Goal: Task Accomplishment & Management: Use online tool/utility

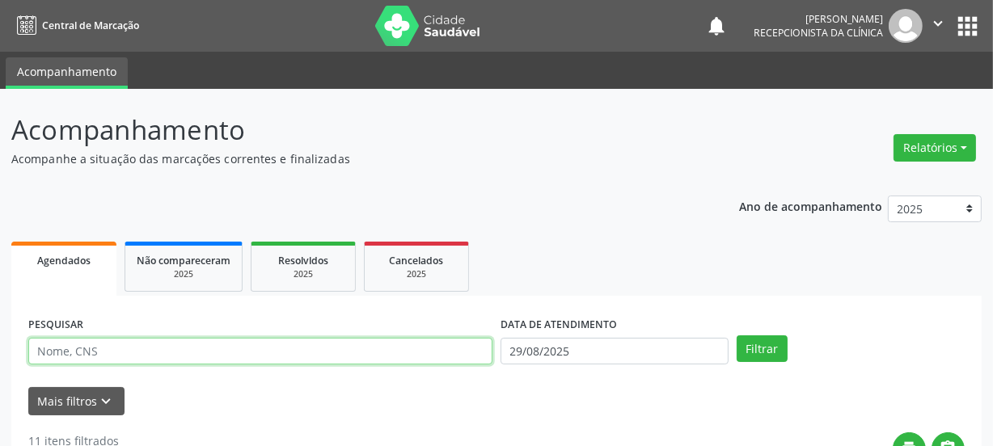
click at [175, 351] on input "text" at bounding box center [260, 351] width 464 height 27
paste input "706407615526582"
type input "706407615526582"
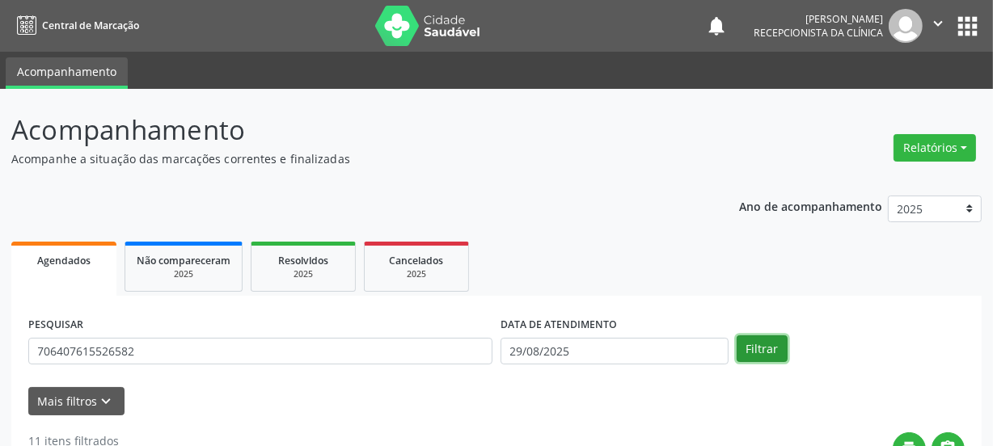
click at [772, 347] on button "Filtrar" at bounding box center [762, 349] width 51 height 27
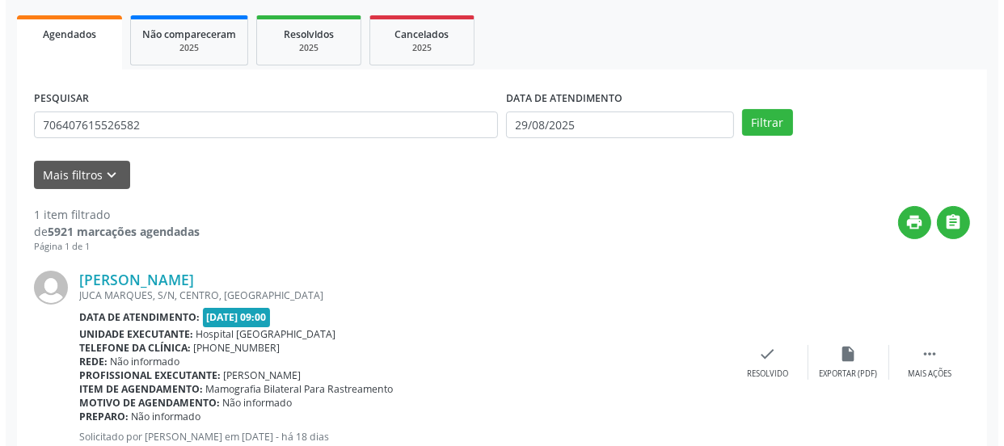
scroll to position [280, 0]
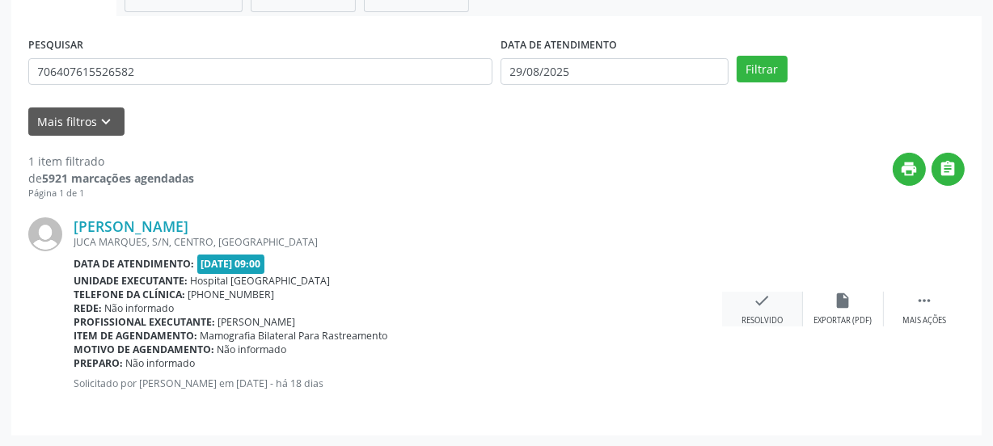
click at [785, 311] on div "check Resolvido" at bounding box center [762, 309] width 81 height 35
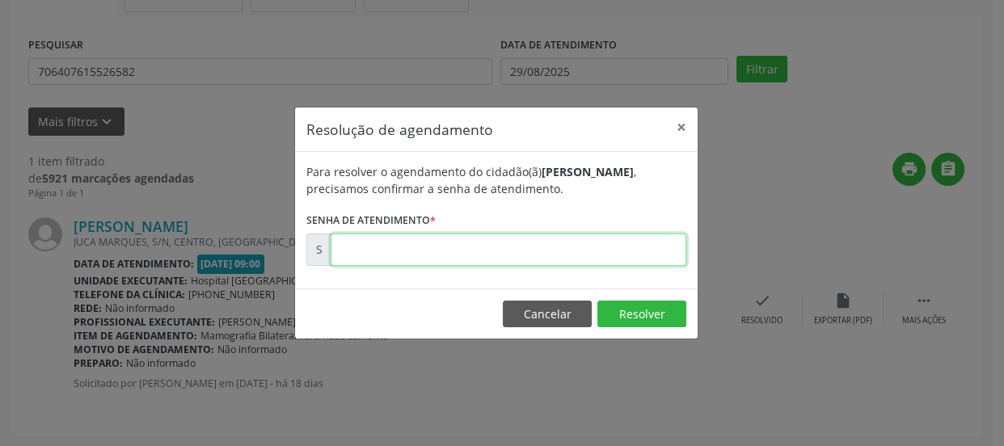
click at [623, 253] on input "text" at bounding box center [509, 250] width 356 height 32
type input "00171024"
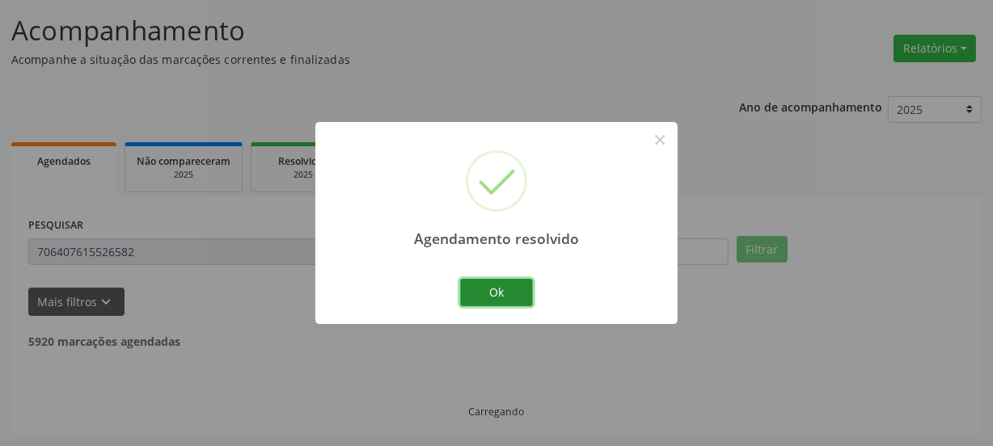
click at [492, 285] on button "Ok" at bounding box center [496, 292] width 73 height 27
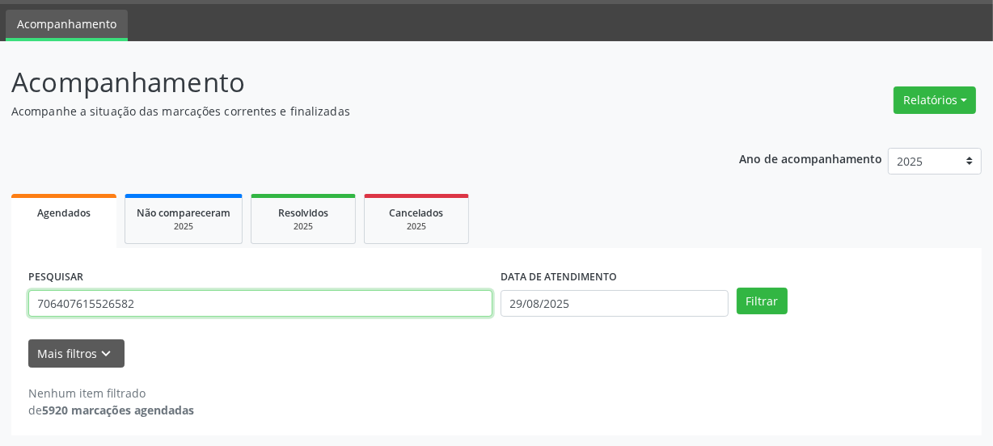
drag, startPoint x: 163, startPoint y: 307, endPoint x: 0, endPoint y: 309, distance: 163.4
click at [0, 309] on div "Acompanhamento Acompanhe a situação das marcações correntes e finalizadas Relat…" at bounding box center [496, 244] width 993 height 406
paste input "807280948428"
type input "706807280948428"
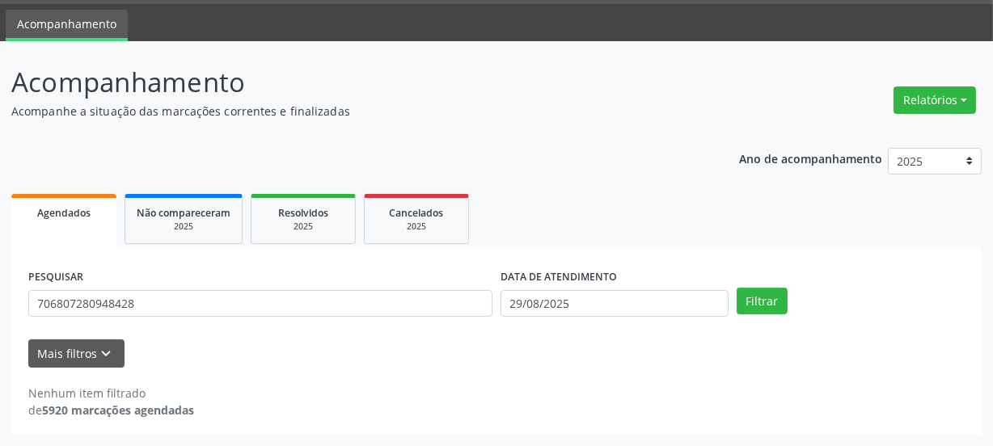
click at [774, 317] on div "PESQUISAR 706807280948428 DATA DE ATENDIMENTO [DATE] Filtrar" at bounding box center [496, 296] width 945 height 63
click at [774, 308] on button "Filtrar" at bounding box center [762, 301] width 51 height 27
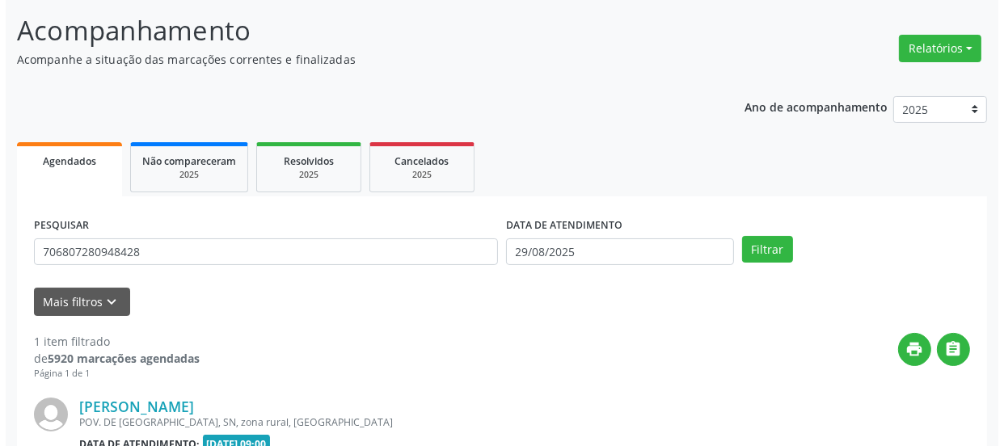
scroll to position [280, 0]
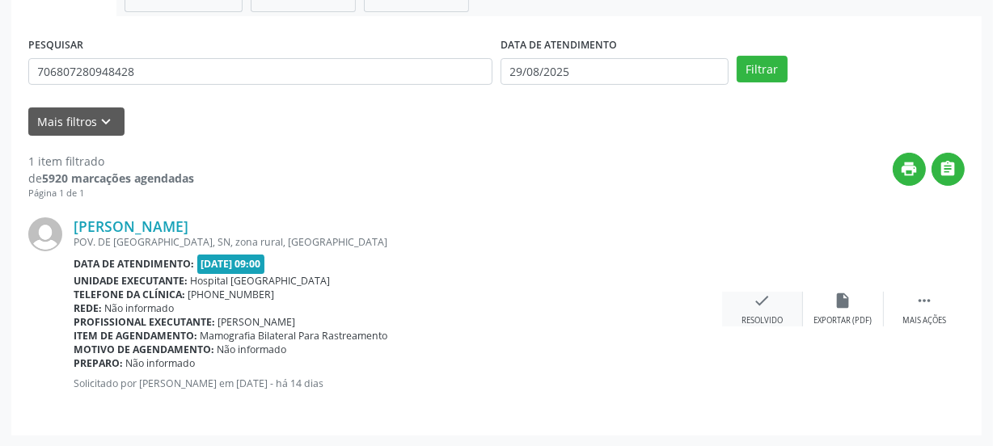
click at [772, 313] on div "check Resolvido" at bounding box center [762, 309] width 81 height 35
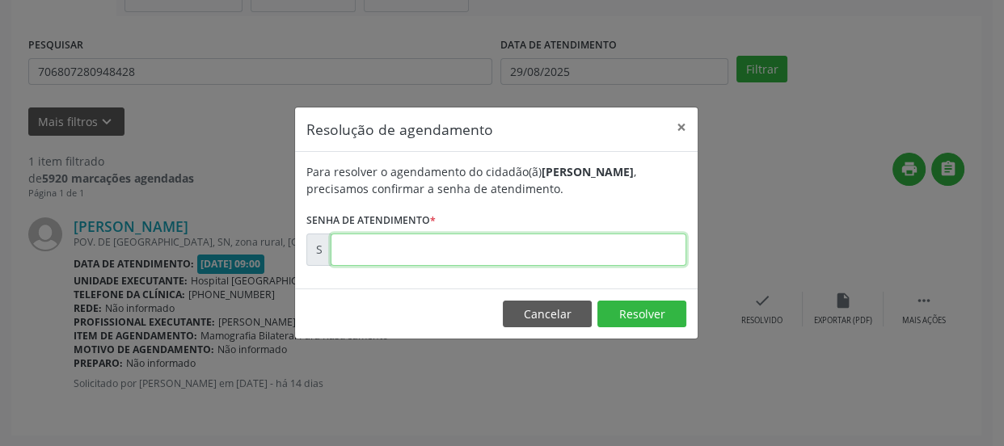
click at [632, 243] on input "text" at bounding box center [509, 250] width 356 height 32
type input "00001722"
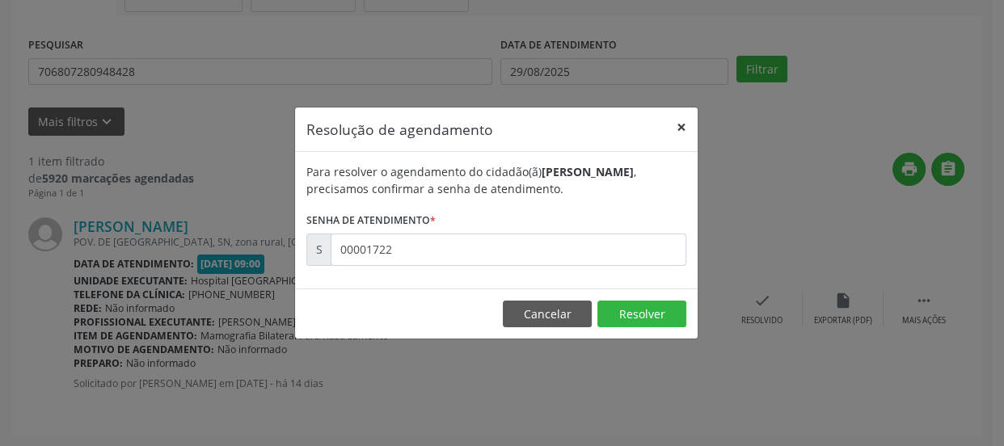
click at [687, 132] on button "×" at bounding box center [682, 128] width 32 height 40
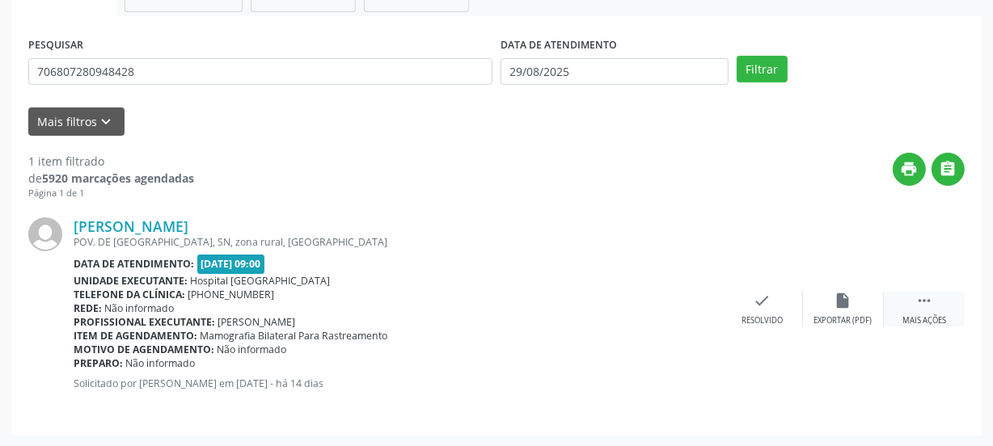
click at [912, 311] on div " Mais ações" at bounding box center [924, 309] width 81 height 35
click at [679, 307] on icon "print" at bounding box center [682, 301] width 18 height 18
click at [533, 292] on div "check Resolvido" at bounding box center [520, 309] width 81 height 35
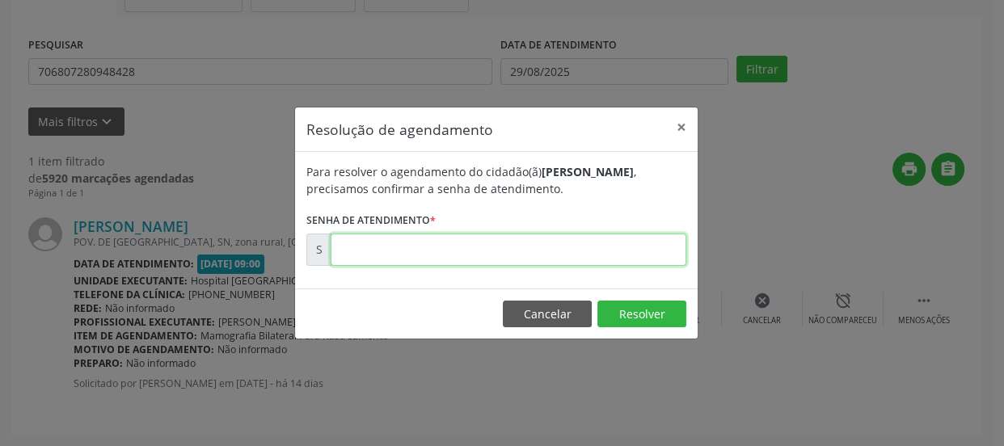
click at [453, 256] on input "text" at bounding box center [509, 250] width 356 height 32
paste input "00172214"
type input "00172214"
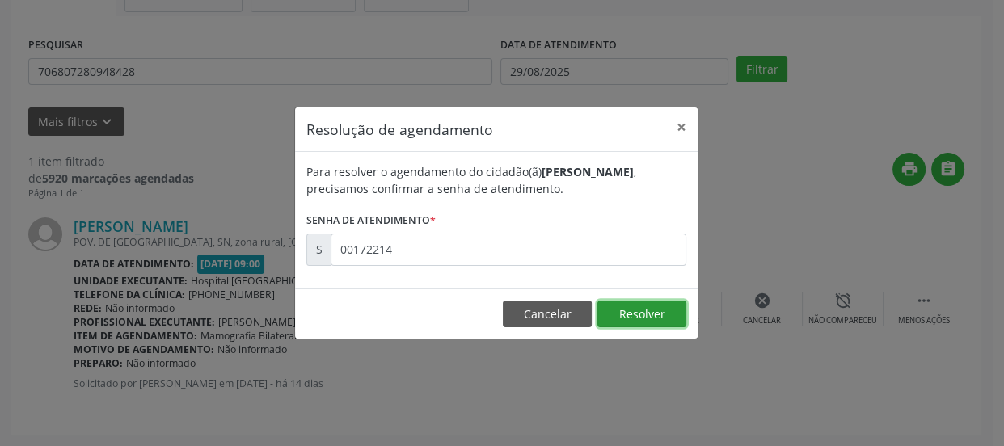
click at [628, 321] on button "Resolver" at bounding box center [642, 314] width 89 height 27
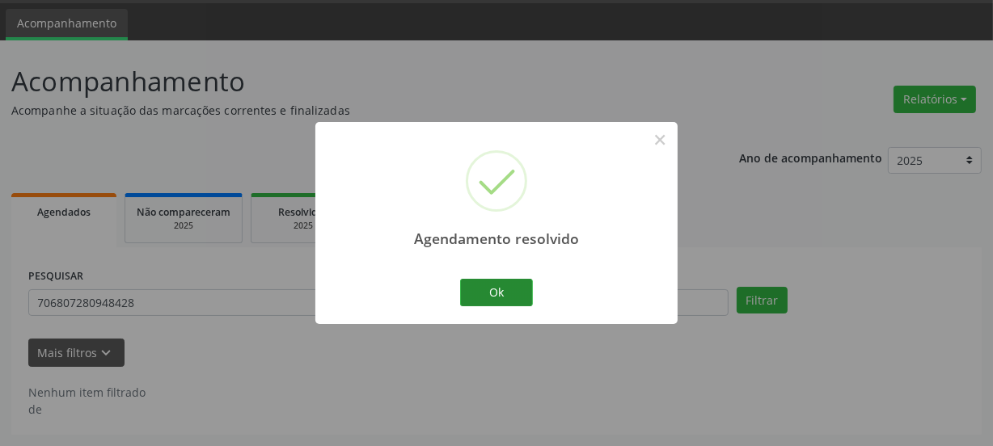
scroll to position [48, 0]
click at [493, 281] on button "Ok" at bounding box center [496, 292] width 73 height 27
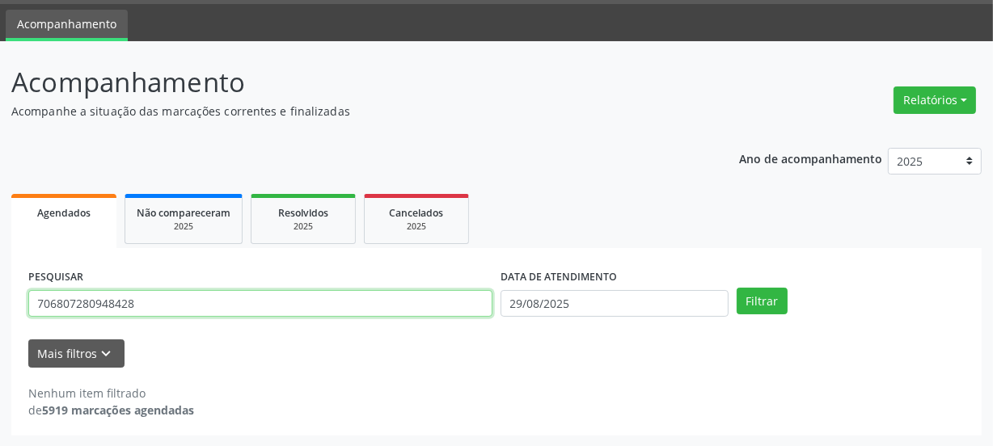
click at [57, 300] on input "706807280948428" at bounding box center [260, 303] width 464 height 27
click at [141, 308] on input "706807280948428" at bounding box center [260, 303] width 464 height 27
click at [142, 306] on input "706807280948428" at bounding box center [260, 303] width 464 height 27
drag, startPoint x: 146, startPoint y: 305, endPoint x: 0, endPoint y: 298, distance: 146.5
click at [0, 298] on div "Acompanhamento Acompanhe a situação das marcações correntes e finalizadas Relat…" at bounding box center [496, 244] width 993 height 406
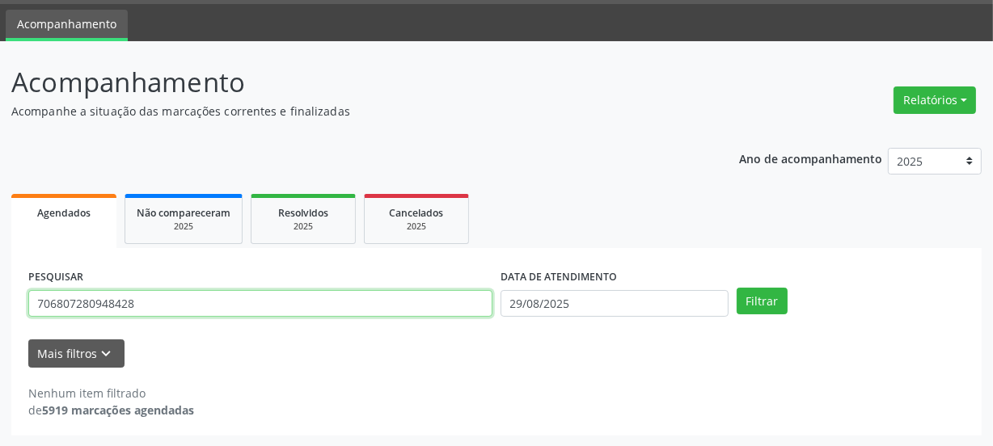
paste input "0508703179354"
type input "700508703179354"
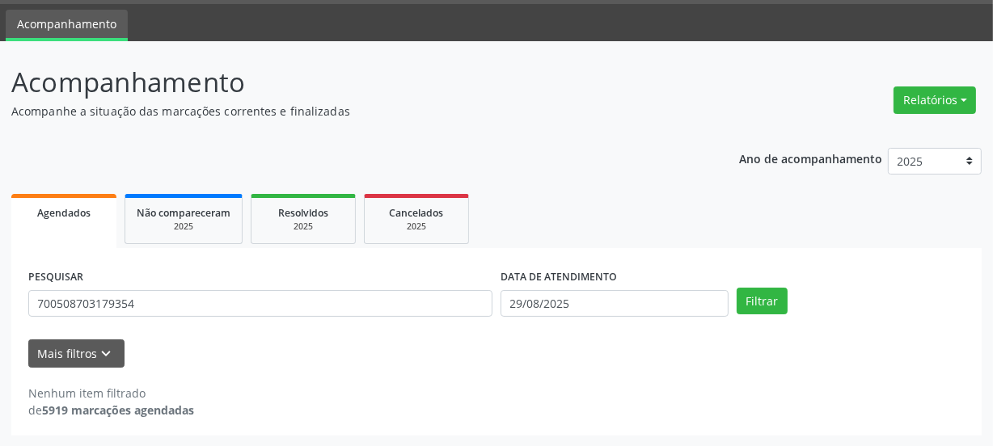
click at [156, 39] on ul "Acompanhamento" at bounding box center [496, 22] width 993 height 37
click at [767, 296] on button "Filtrar" at bounding box center [762, 301] width 51 height 27
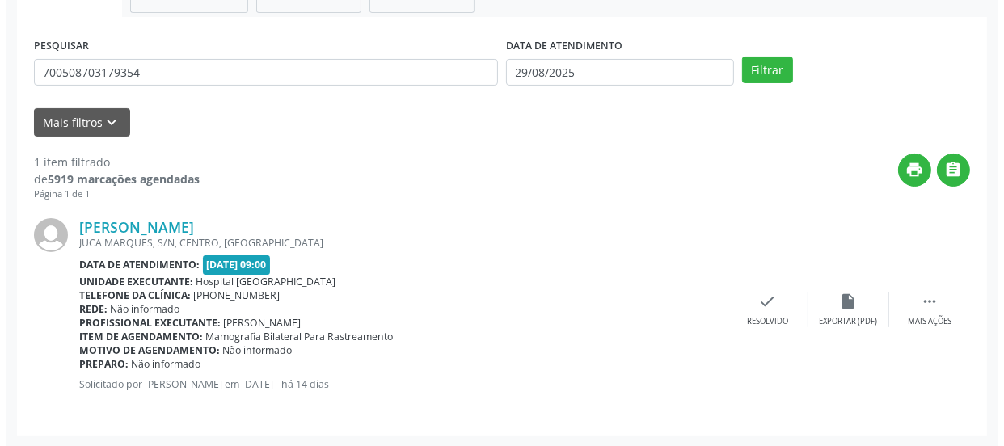
scroll to position [280, 0]
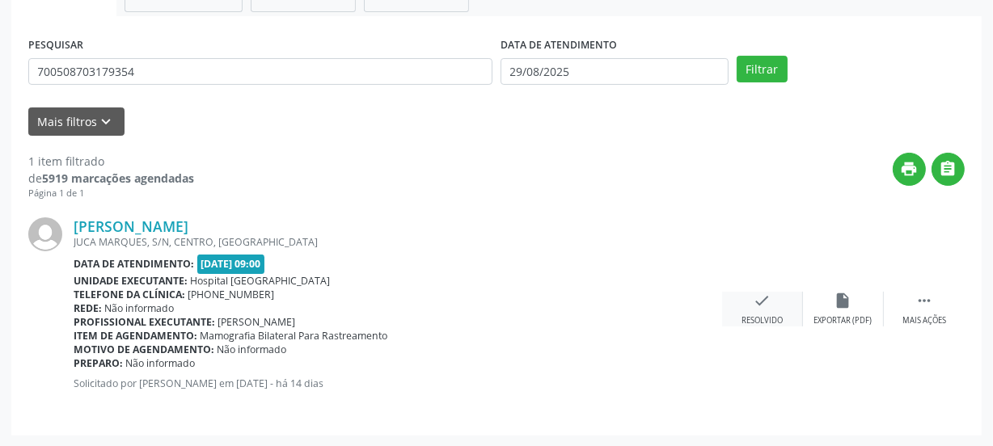
click at [767, 315] on div "Resolvido" at bounding box center [762, 320] width 41 height 11
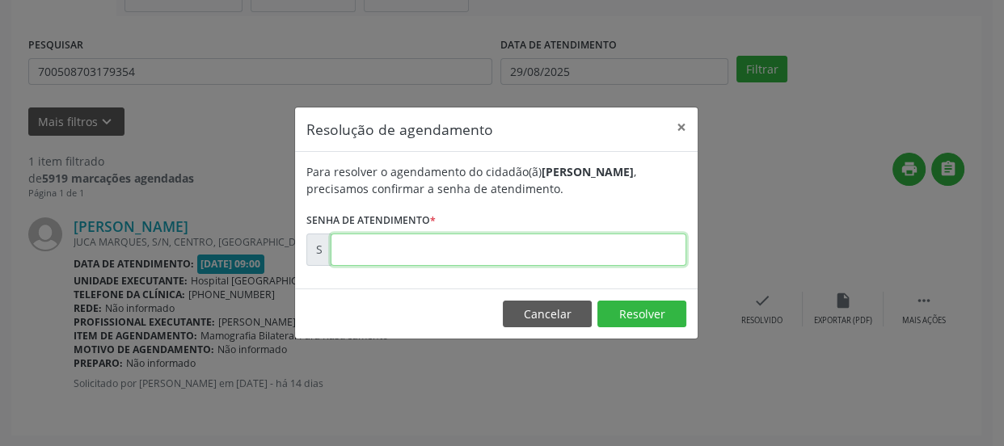
click at [607, 246] on input "text" at bounding box center [509, 250] width 356 height 32
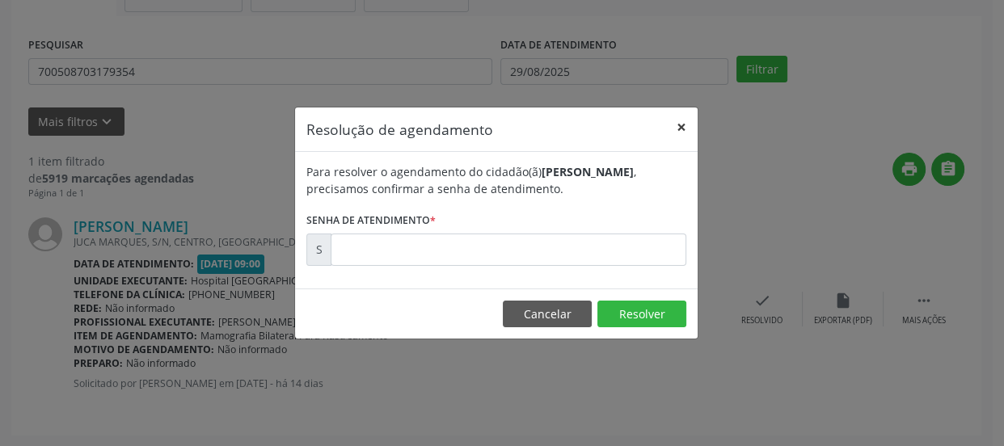
drag, startPoint x: 674, startPoint y: 129, endPoint x: 679, endPoint y: 144, distance: 15.3
click at [674, 129] on button "×" at bounding box center [682, 128] width 32 height 40
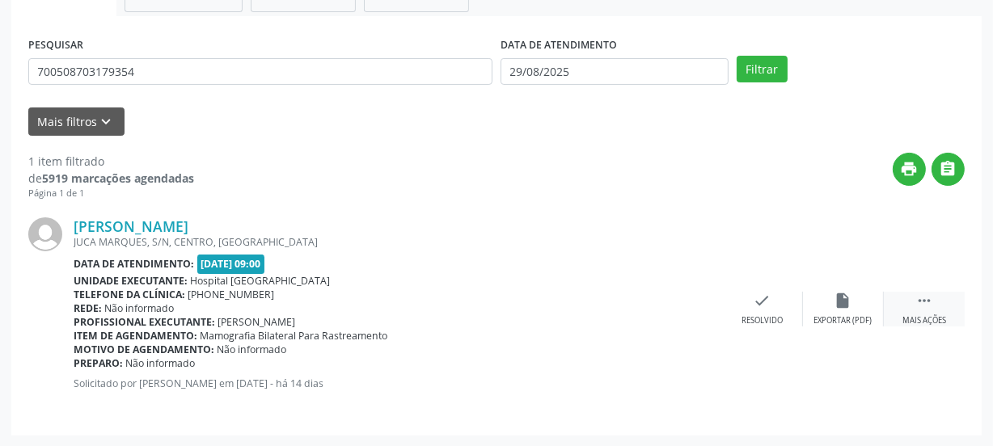
click at [938, 310] on div " Mais ações" at bounding box center [924, 309] width 81 height 35
click at [701, 311] on div "print Imprimir" at bounding box center [681, 309] width 81 height 35
click at [511, 304] on icon "check" at bounding box center [520, 301] width 18 height 18
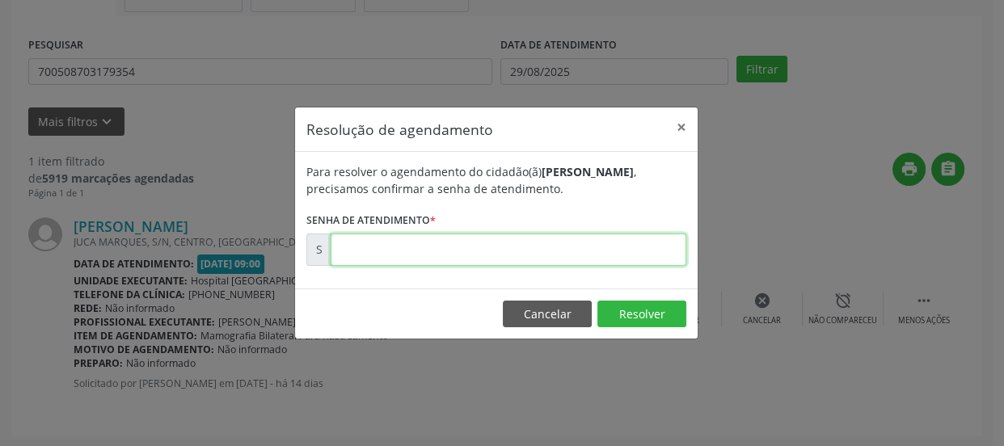
paste input "00172212"
type input "00172212"
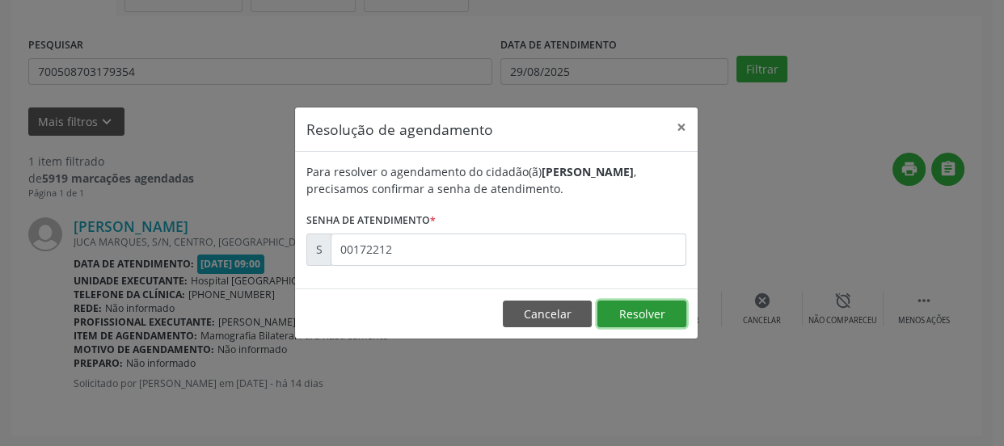
click at [632, 315] on button "Resolver" at bounding box center [642, 314] width 89 height 27
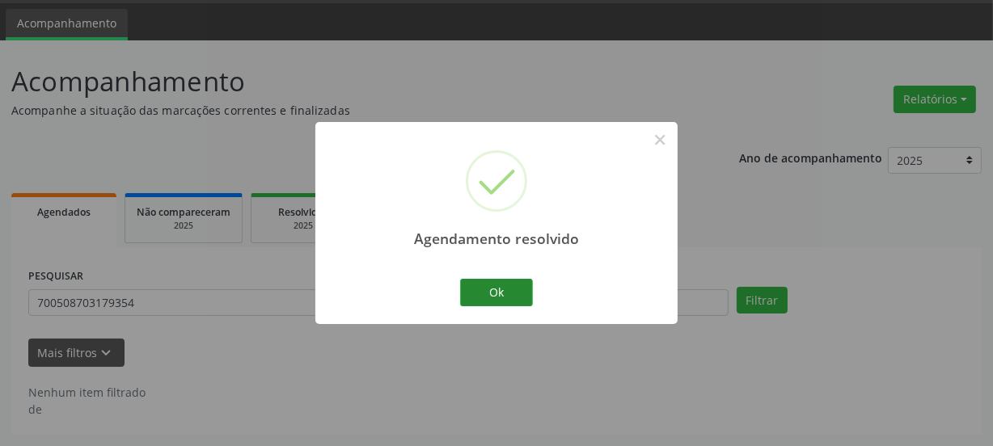
scroll to position [48, 0]
click at [505, 293] on button "Ok" at bounding box center [496, 292] width 73 height 27
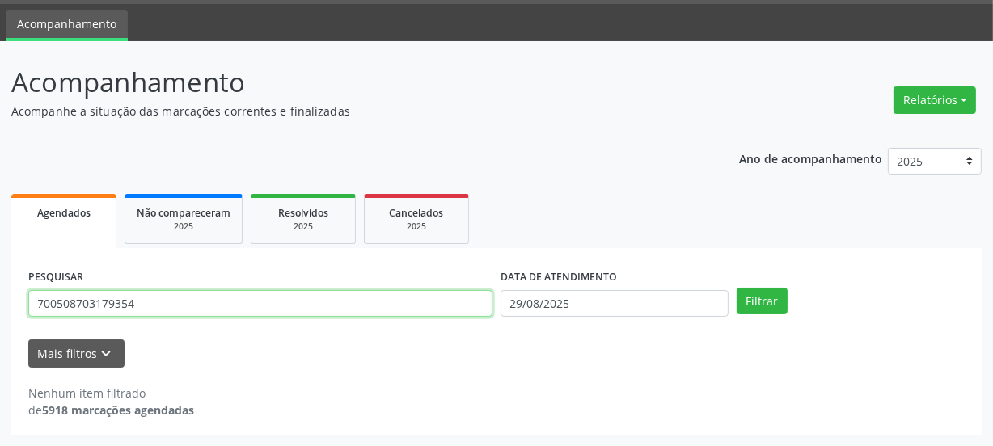
drag, startPoint x: 163, startPoint y: 315, endPoint x: 32, endPoint y: 305, distance: 131.4
click at [32, 305] on input "700508703179354" at bounding box center [260, 303] width 464 height 27
paste input "1101326674880"
type input "701101326674880"
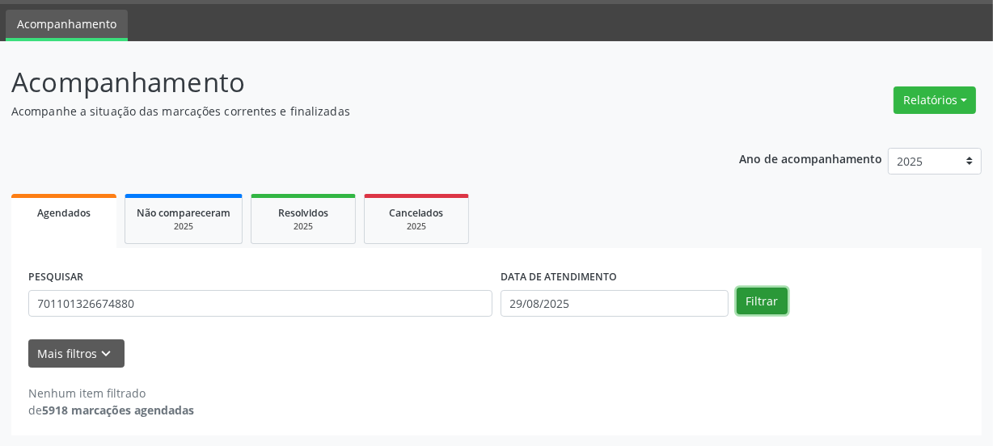
drag, startPoint x: 759, startPoint y: 307, endPoint x: 734, endPoint y: 348, distance: 48.0
click at [759, 307] on button "Filtrar" at bounding box center [762, 301] width 51 height 27
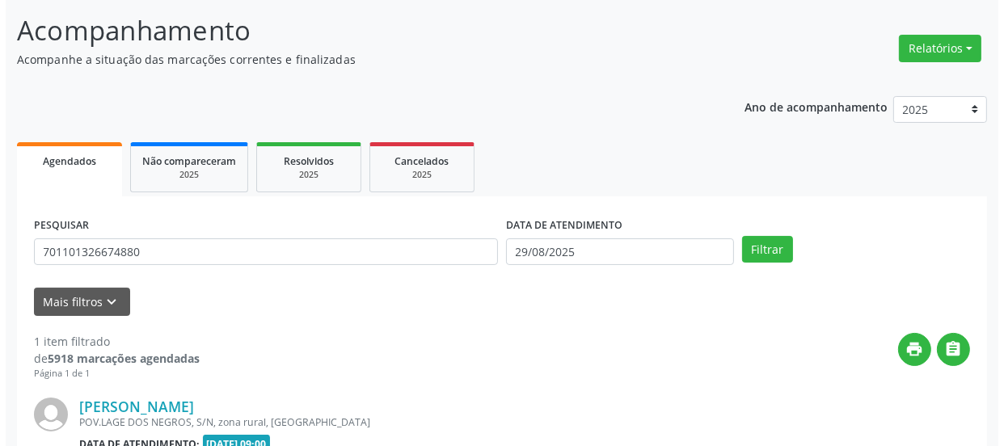
scroll to position [280, 0]
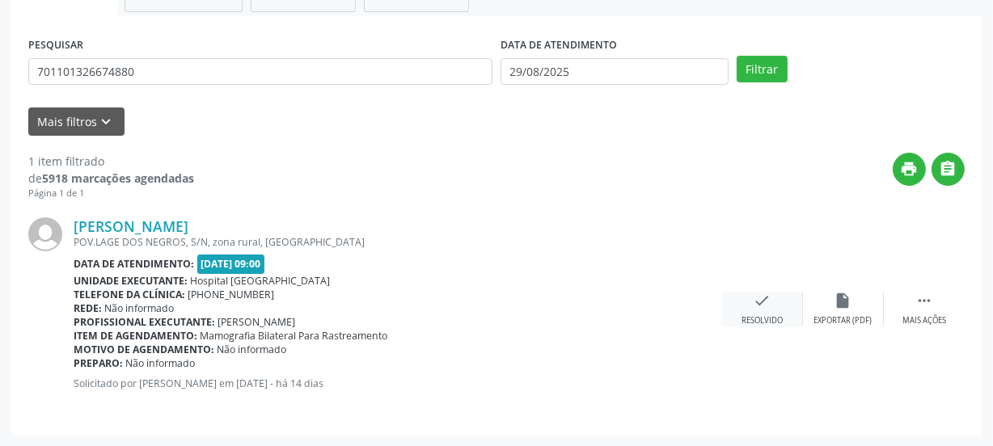
click at [743, 319] on div "Resolvido" at bounding box center [762, 320] width 41 height 11
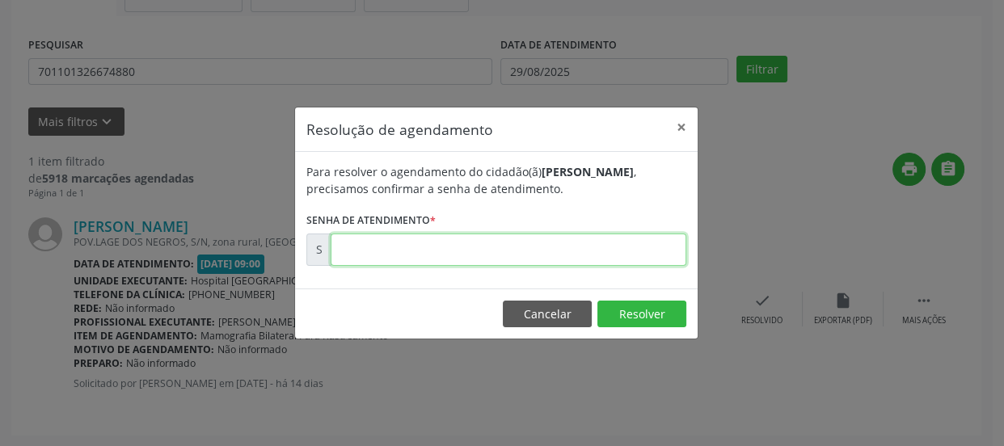
click at [655, 247] on input "text" at bounding box center [509, 250] width 356 height 32
type input "00172223"
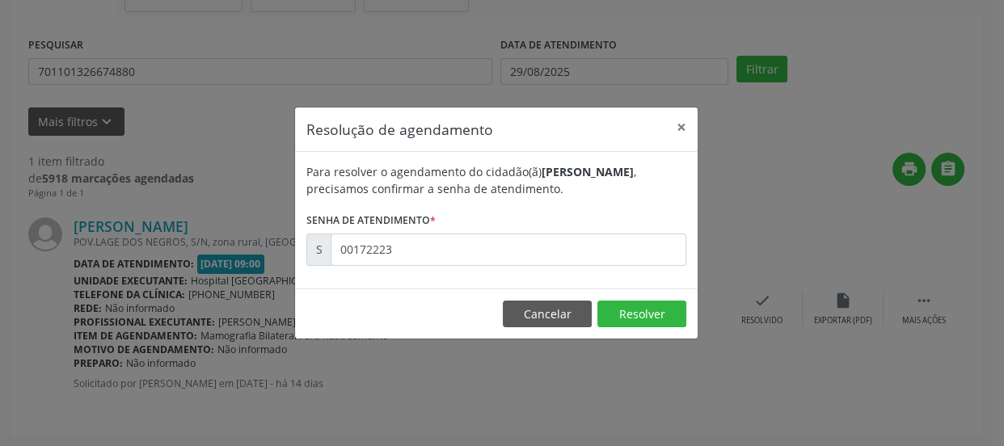
click at [620, 331] on footer "Cancelar Resolver" at bounding box center [496, 314] width 403 height 51
click at [622, 319] on button "Resolver" at bounding box center [642, 314] width 89 height 27
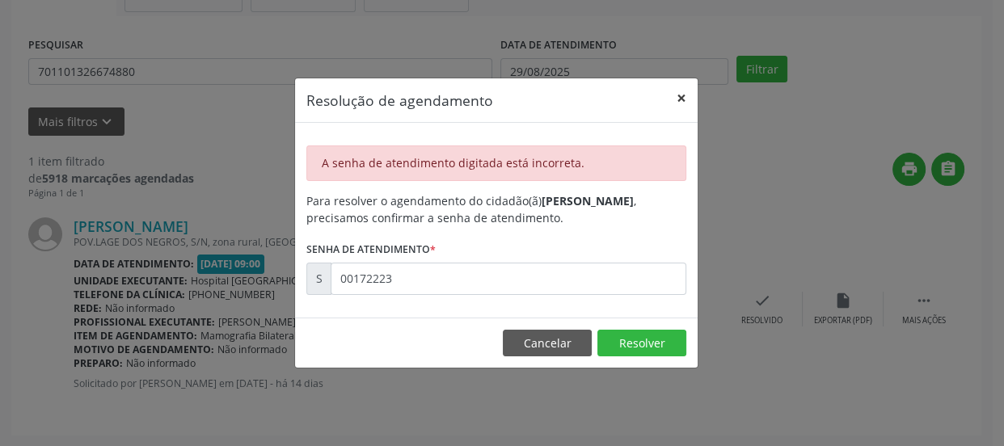
click at [688, 97] on button "×" at bounding box center [682, 98] width 32 height 40
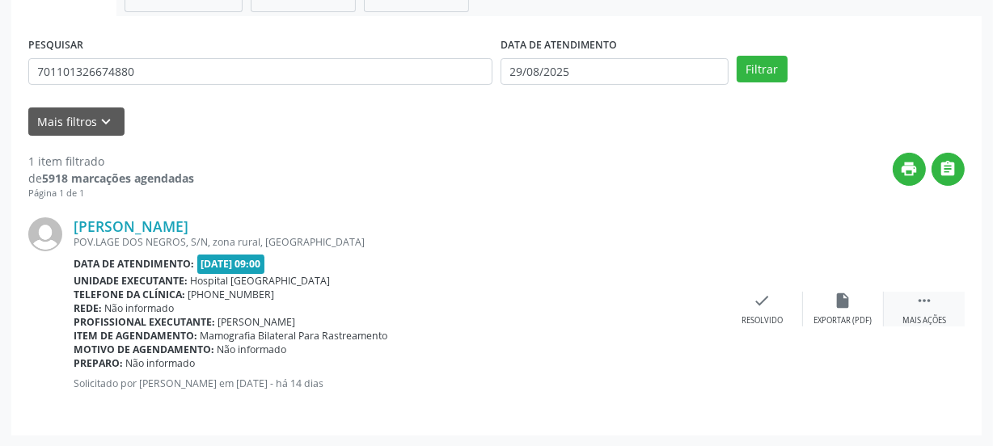
click at [894, 302] on div " Mais ações" at bounding box center [924, 309] width 81 height 35
click at [673, 307] on icon "print" at bounding box center [682, 301] width 18 height 18
click at [532, 305] on div "check Resolvido" at bounding box center [520, 309] width 81 height 35
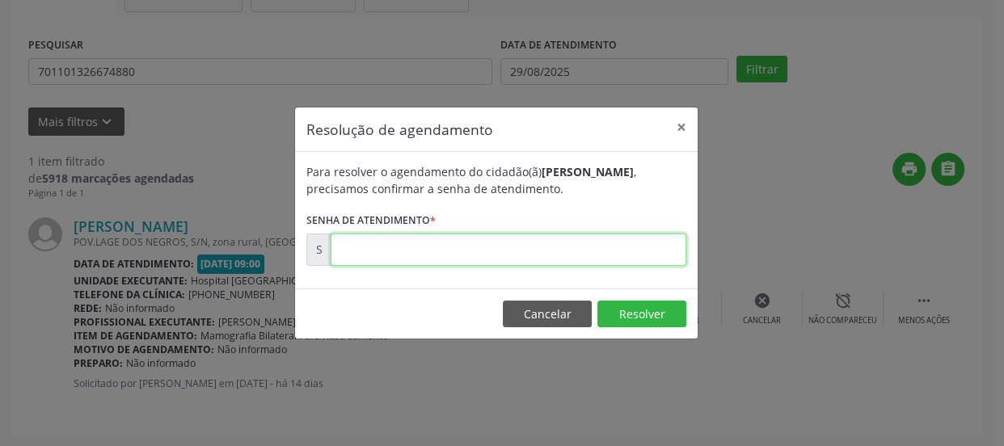
click at [488, 248] on input "text" at bounding box center [509, 250] width 356 height 32
paste input "00172213"
type input "00172213"
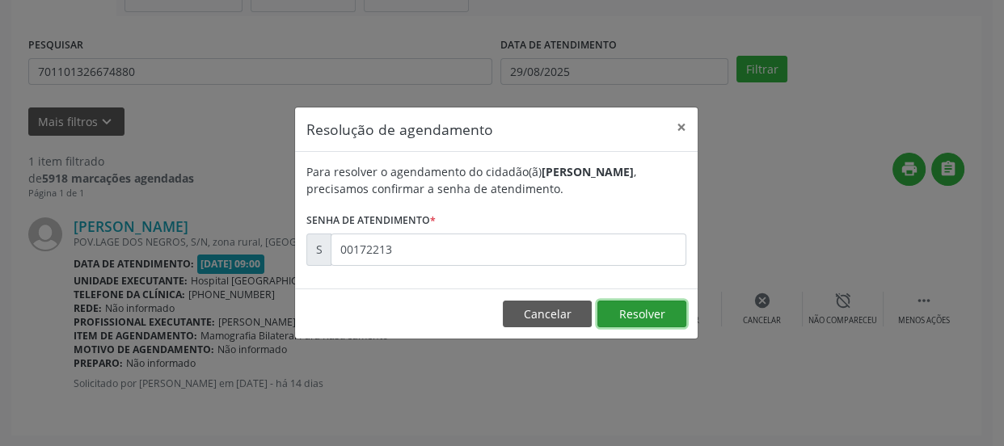
click at [658, 310] on button "Resolver" at bounding box center [642, 314] width 89 height 27
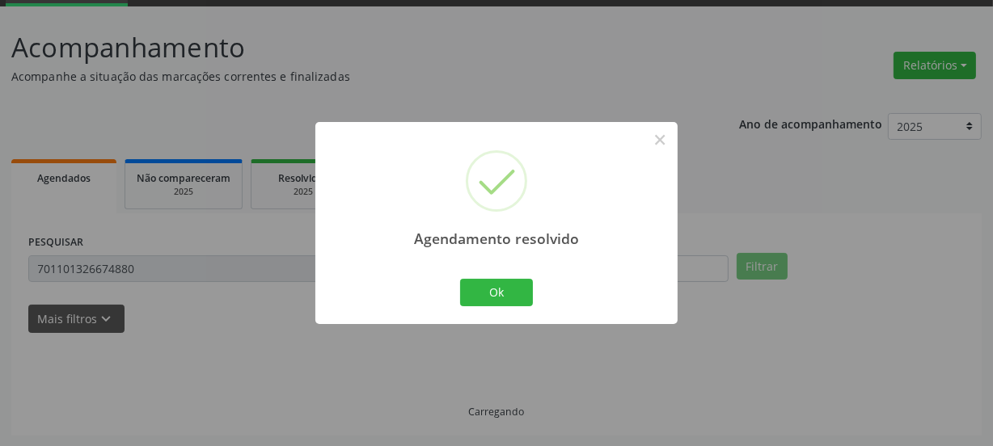
scroll to position [48, 0]
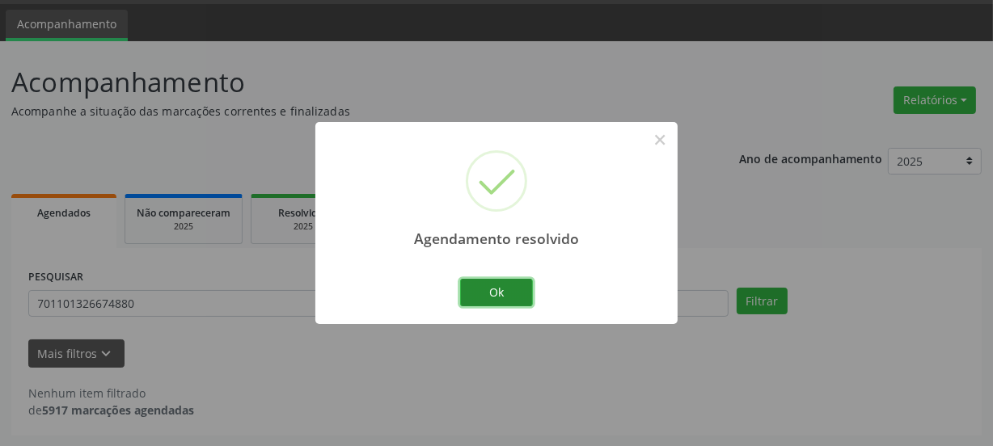
click at [490, 292] on button "Ok" at bounding box center [496, 292] width 73 height 27
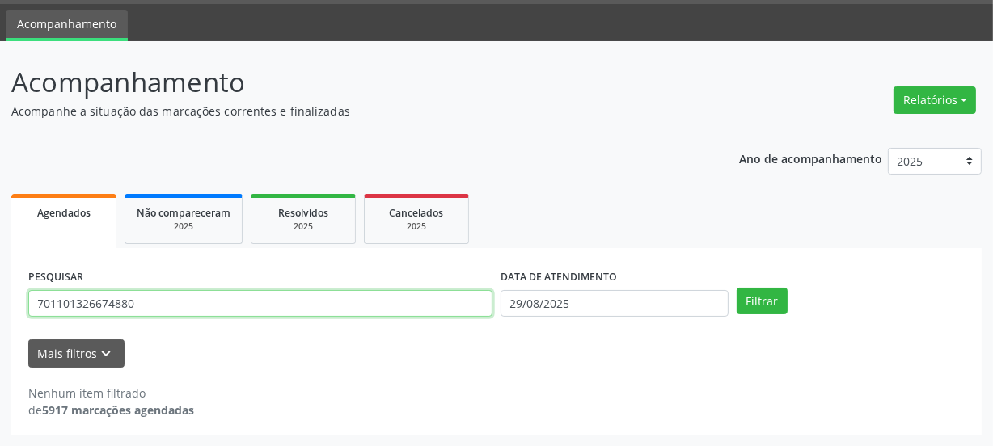
drag, startPoint x: 53, startPoint y: 302, endPoint x: 0, endPoint y: 306, distance: 52.7
click at [0, 306] on div "Acompanhamento Acompanhe a situação das marcações correntes e finalizadas Relat…" at bounding box center [496, 244] width 993 height 406
paste input "030498516344"
type input "700304985163440"
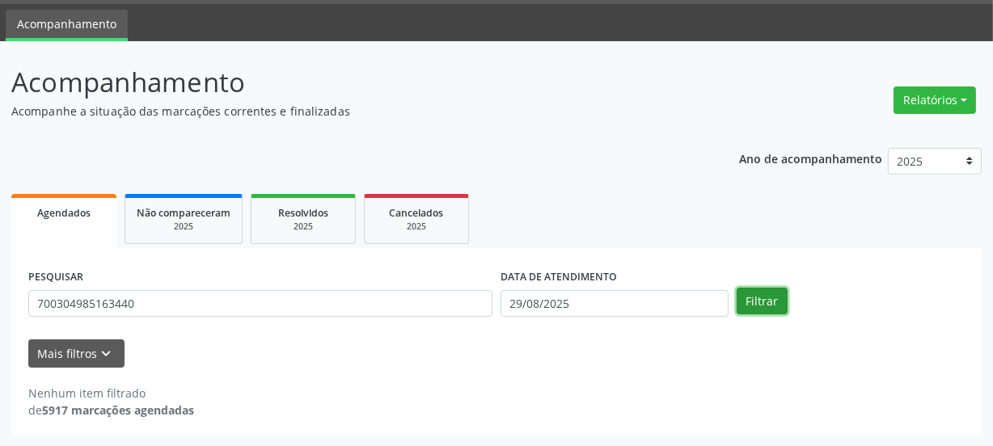
drag, startPoint x: 768, startPoint y: 297, endPoint x: 750, endPoint y: 324, distance: 33.2
click at [770, 303] on button "Filtrar" at bounding box center [762, 301] width 51 height 27
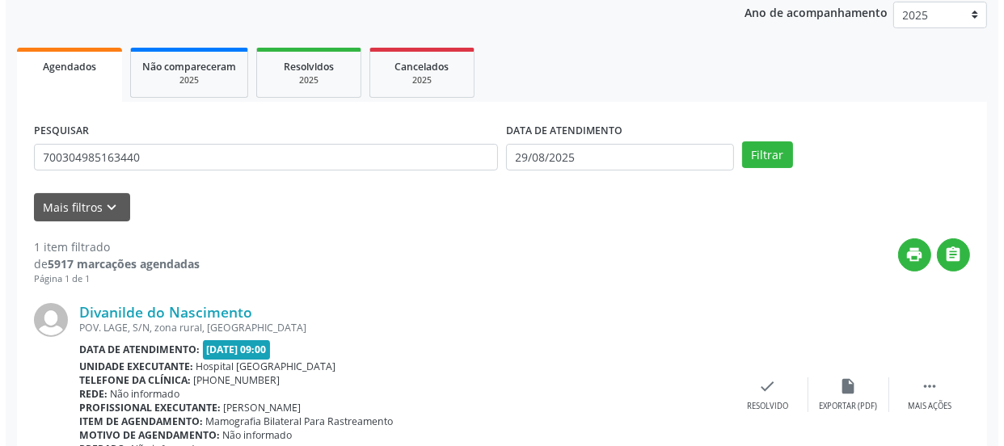
scroll to position [280, 0]
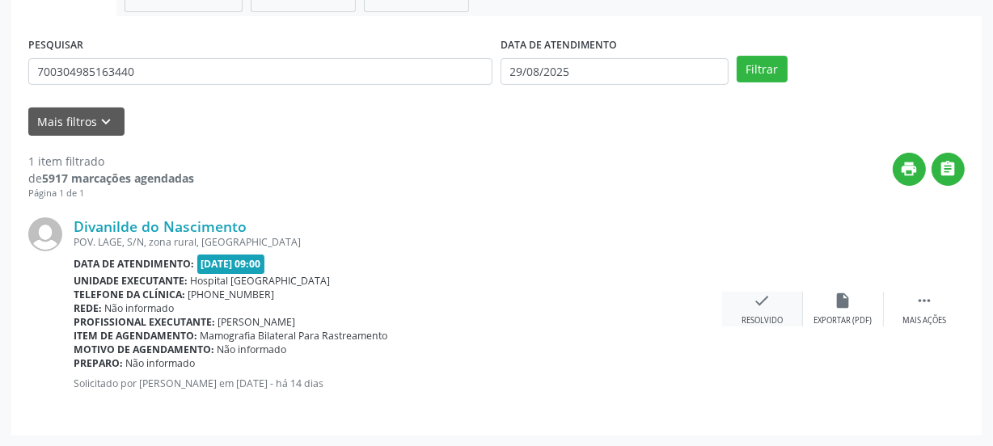
click at [763, 323] on div "Resolvido" at bounding box center [762, 320] width 41 height 11
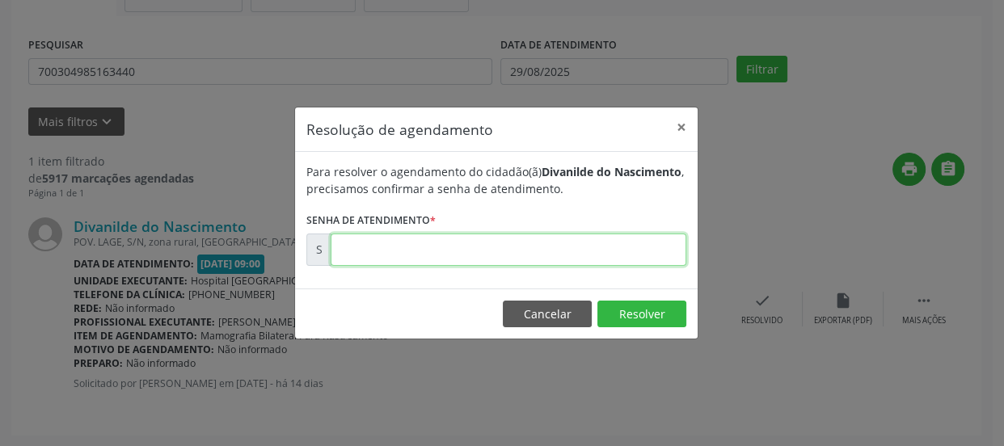
click at [636, 258] on input "text" at bounding box center [509, 250] width 356 height 32
type input "00172214"
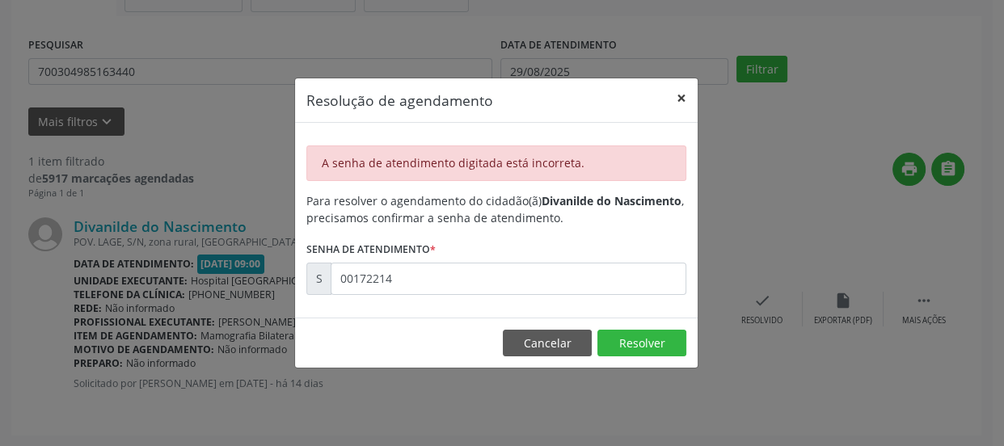
click at [683, 96] on button "×" at bounding box center [682, 98] width 32 height 40
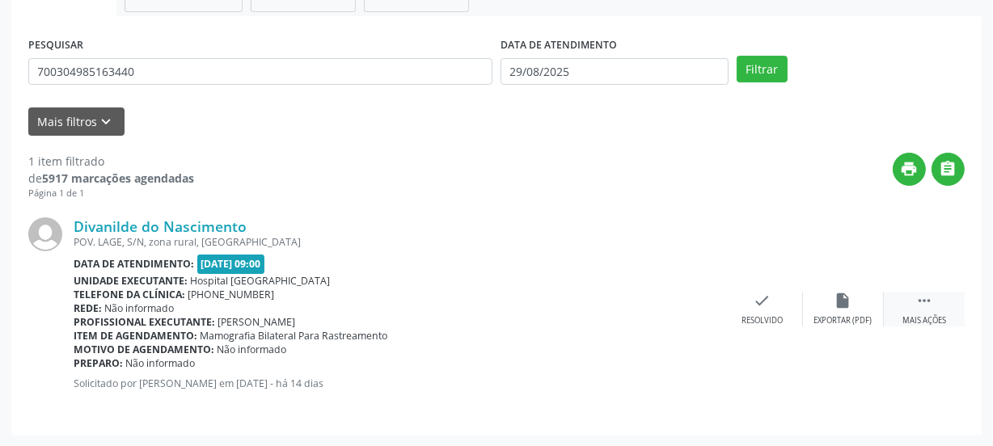
click at [922, 303] on icon "" at bounding box center [924, 301] width 18 height 18
click at [670, 302] on div "print Imprimir" at bounding box center [681, 309] width 81 height 35
click at [517, 315] on div "Resolvido" at bounding box center [519, 320] width 41 height 11
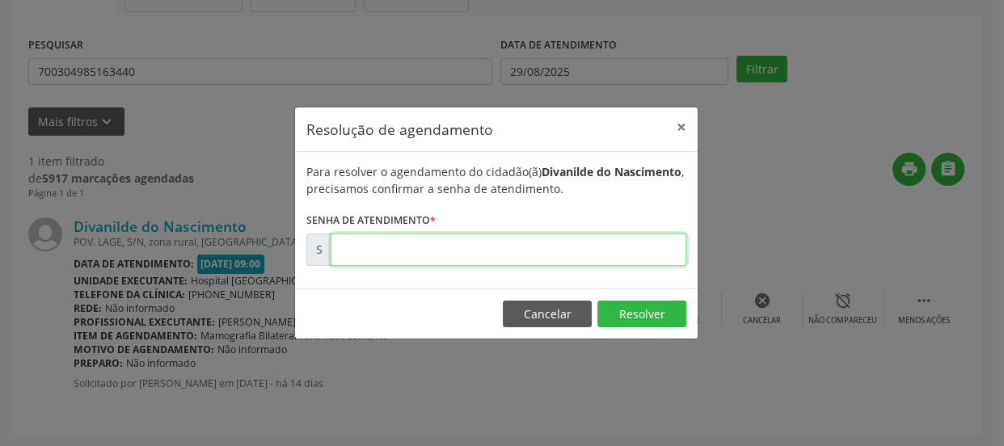
click at [402, 251] on input "text" at bounding box center [509, 250] width 356 height 32
paste input "00172211"
type input "00172211"
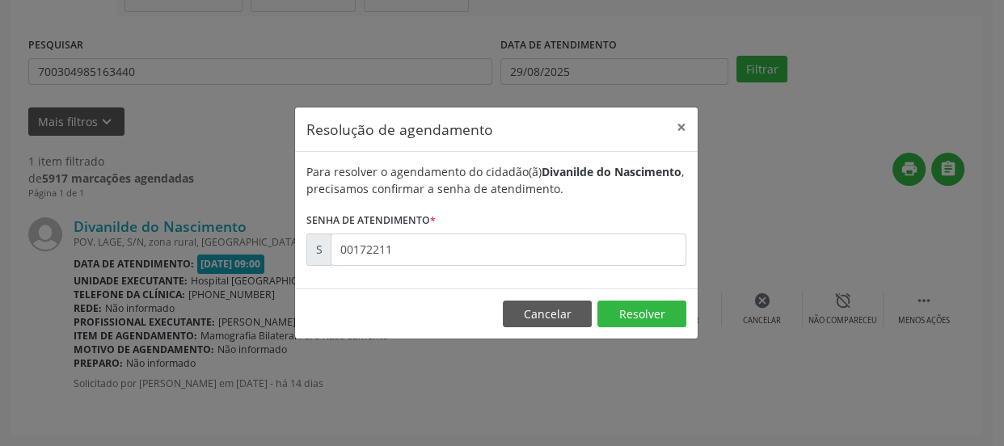
drag, startPoint x: 670, startPoint y: 295, endPoint x: 667, endPoint y: 309, distance: 14.0
click at [670, 297] on footer "Cancelar Resolver" at bounding box center [496, 314] width 403 height 51
click at [667, 309] on button "Resolver" at bounding box center [642, 314] width 89 height 27
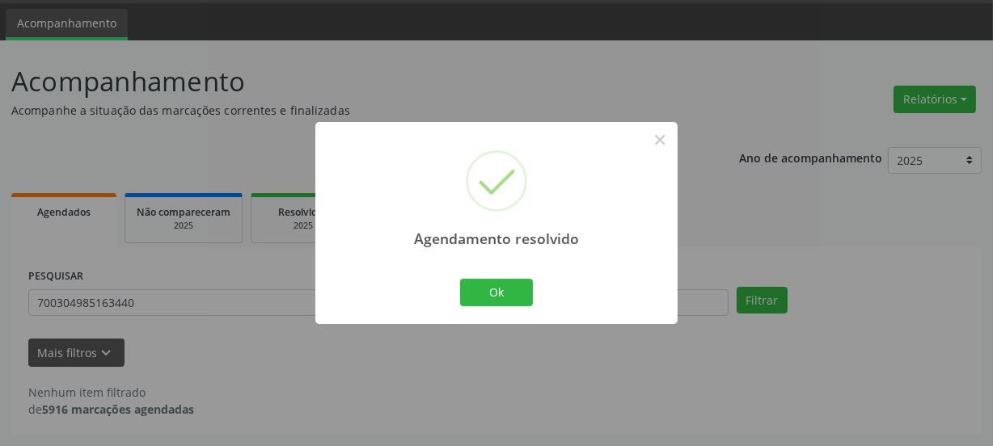
scroll to position [48, 0]
click at [493, 303] on button "Ok" at bounding box center [496, 292] width 73 height 27
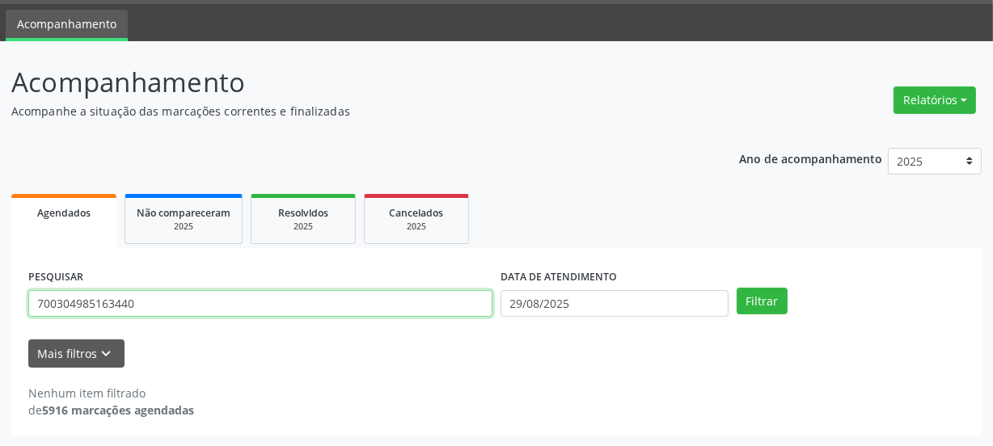
click at [0, 293] on div "Acompanhamento Acompanhe a situação das marcações correntes e finalizadas Relat…" at bounding box center [496, 244] width 993 height 406
paste input "02107900155053609"
type input "02107900155053609"
drag, startPoint x: 247, startPoint y: 307, endPoint x: 0, endPoint y: 307, distance: 247.5
click at [0, 307] on div "Acompanhamento Acompanhe a situação das marcações correntes e finalizadas Relat…" at bounding box center [496, 244] width 993 height 406
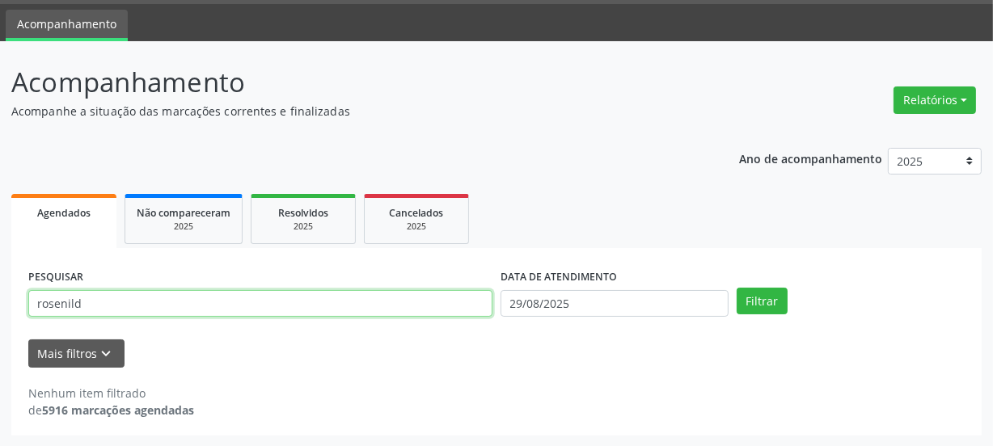
type input "rosenild"
click at [737, 288] on button "Filtrar" at bounding box center [762, 301] width 51 height 27
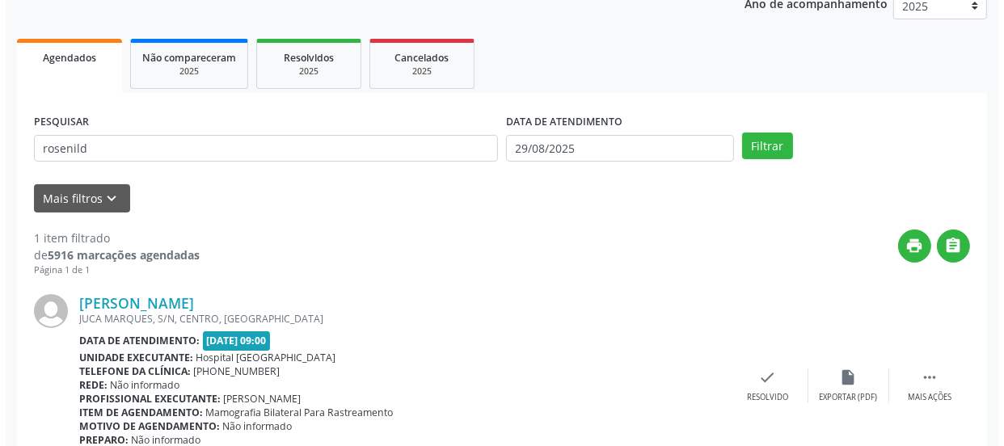
scroll to position [280, 0]
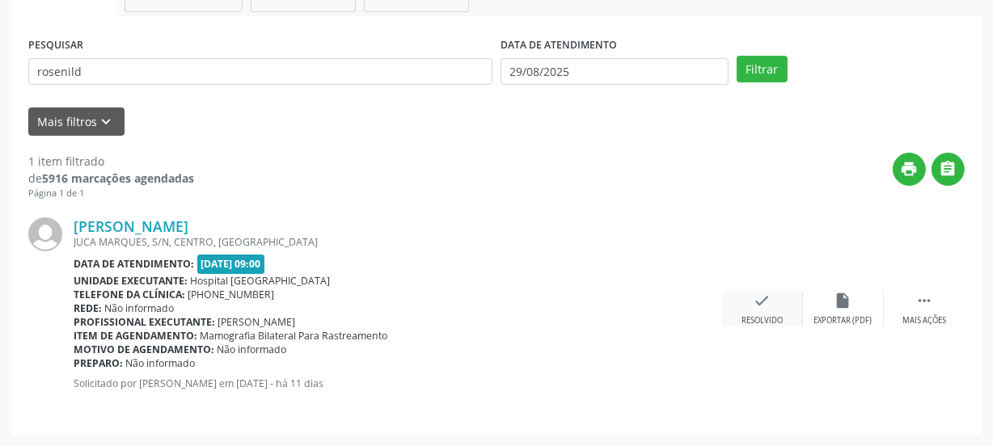
click at [756, 292] on icon "check" at bounding box center [763, 301] width 18 height 18
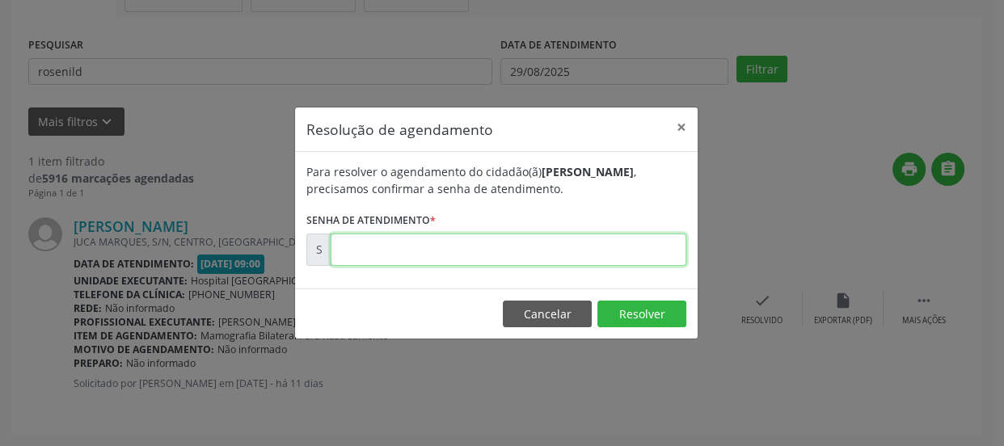
click at [505, 257] on input "text" at bounding box center [509, 250] width 356 height 32
type input "00172380"
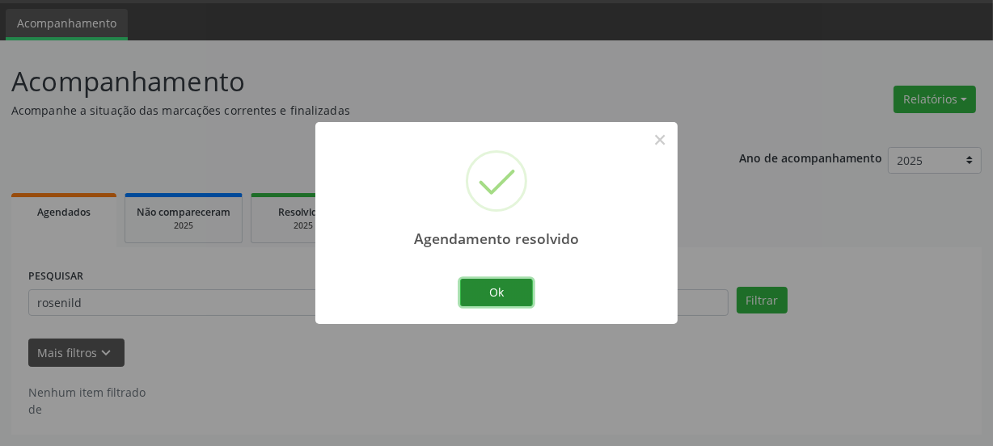
scroll to position [48, 0]
click at [491, 286] on button "Ok" at bounding box center [496, 292] width 73 height 27
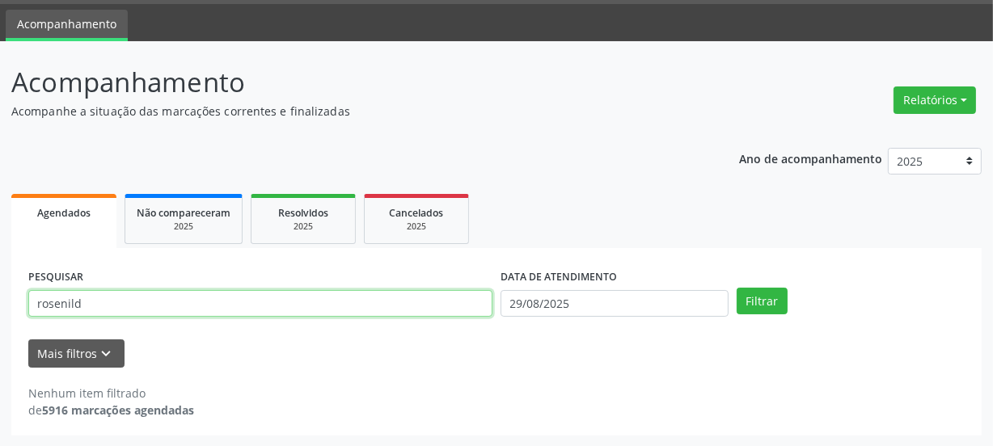
drag, startPoint x: 71, startPoint y: 304, endPoint x: 0, endPoint y: 304, distance: 71.2
click at [0, 304] on div "Acompanhamento Acompanhe a situação das marcações correntes e finalizadas Relat…" at bounding box center [496, 244] width 993 height 406
type input "rosermy"
click at [737, 288] on button "Filtrar" at bounding box center [762, 301] width 51 height 27
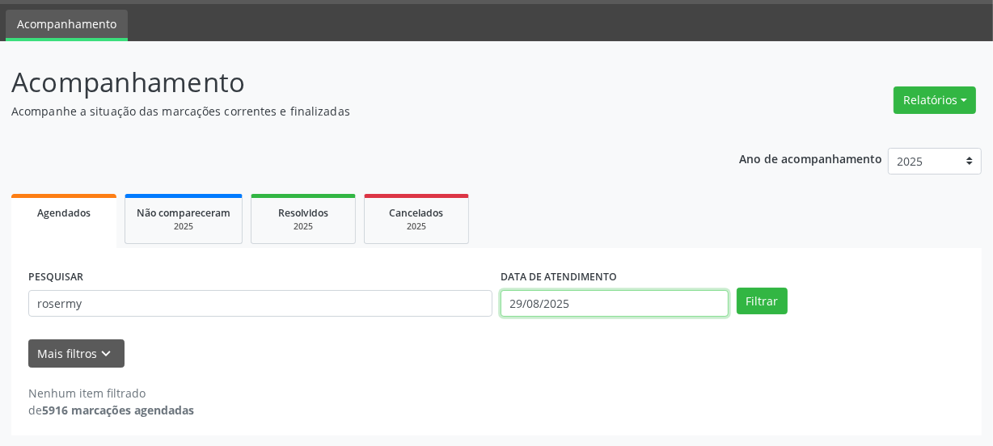
click at [666, 299] on input "29/08/2025" at bounding box center [615, 303] width 228 height 27
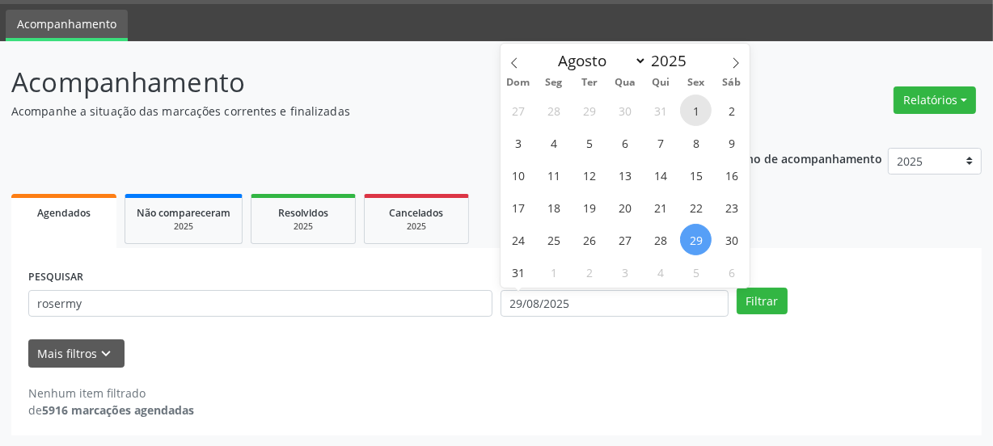
click at [708, 104] on span "1" at bounding box center [696, 111] width 32 height 32
type input "[DATE]"
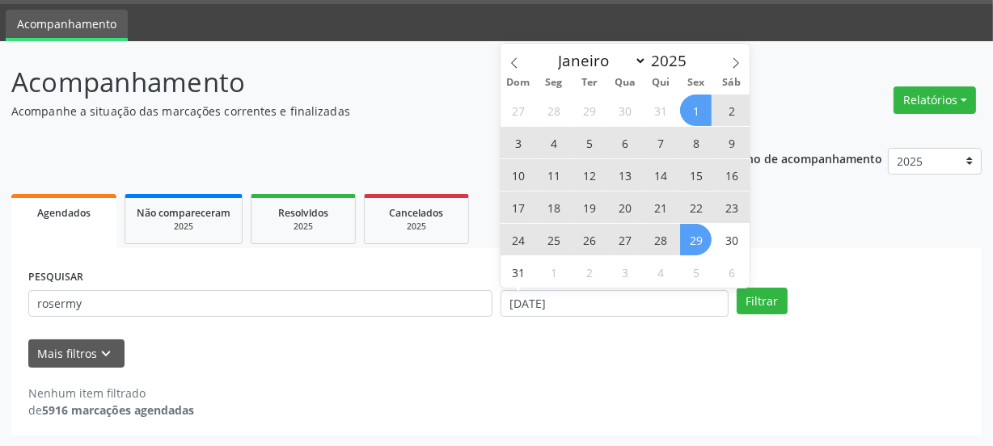
click at [693, 239] on span "29" at bounding box center [696, 240] width 32 height 32
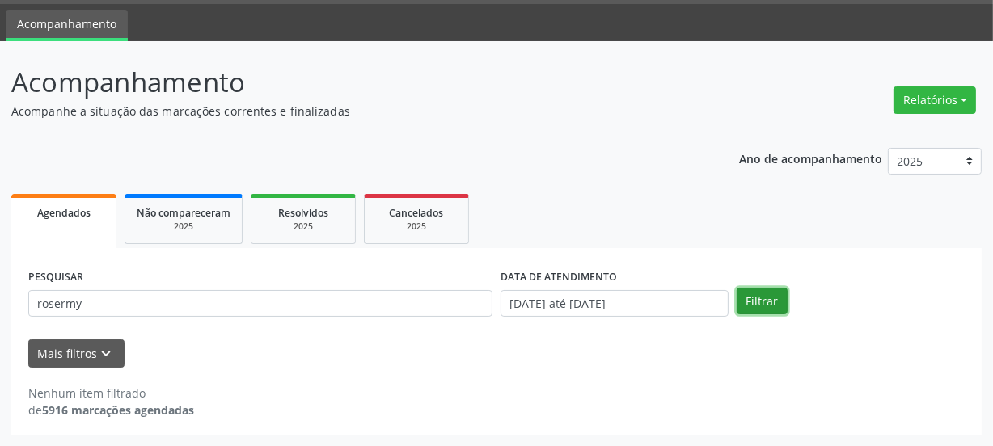
click at [744, 300] on button "Filtrar" at bounding box center [762, 301] width 51 height 27
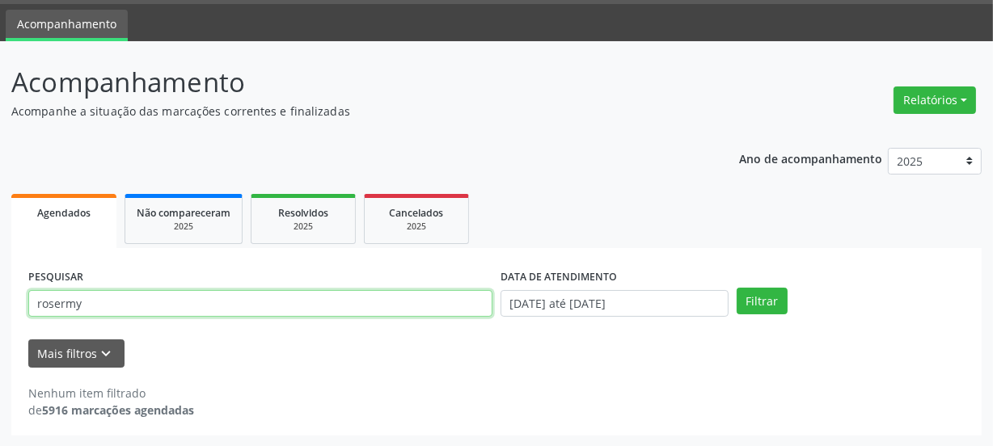
click at [65, 307] on input "rosermy" at bounding box center [260, 303] width 464 height 27
click at [69, 307] on input "rosemy" at bounding box center [260, 303] width 464 height 27
type input "rosemery"
click at [737, 288] on button "Filtrar" at bounding box center [762, 301] width 51 height 27
drag, startPoint x: 134, startPoint y: 315, endPoint x: 20, endPoint y: 312, distance: 114.1
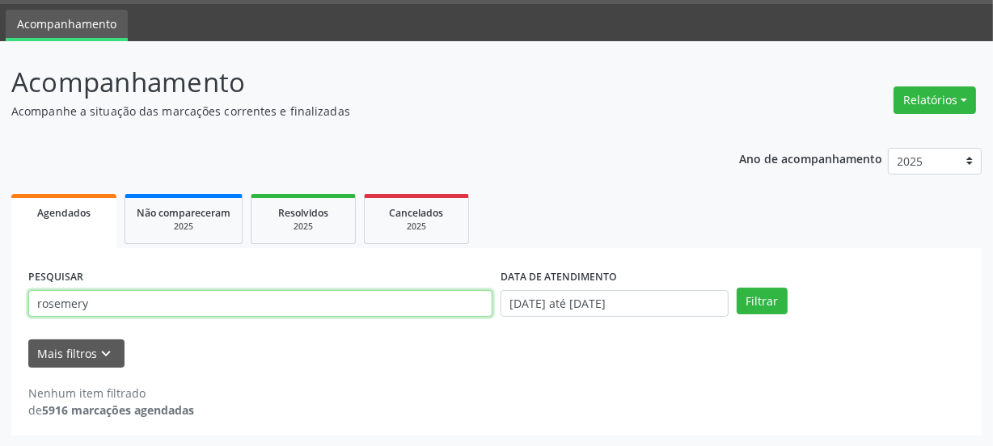
click at [20, 312] on div "PESQUISAR rosemery DATA DE ATENDIMENTO [DATE] até [DATE] Filtrar UNIDADE DE REF…" at bounding box center [496, 342] width 970 height 188
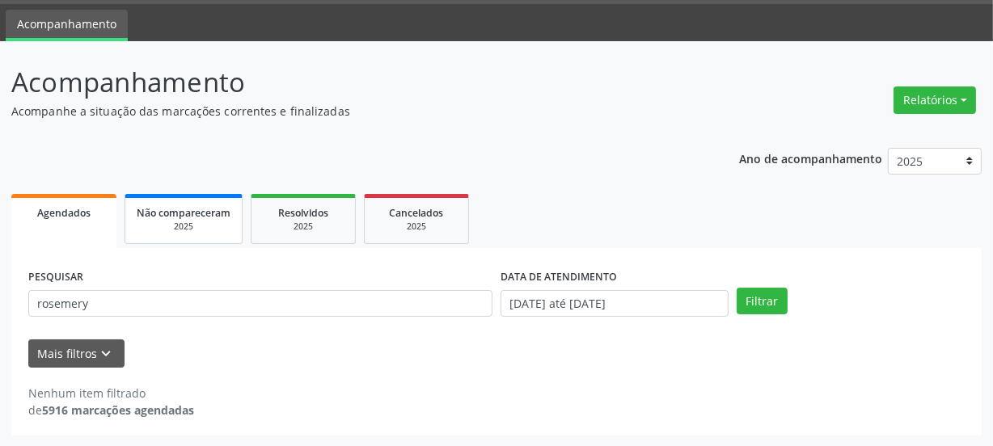
click at [174, 222] on div "2025" at bounding box center [184, 227] width 94 height 12
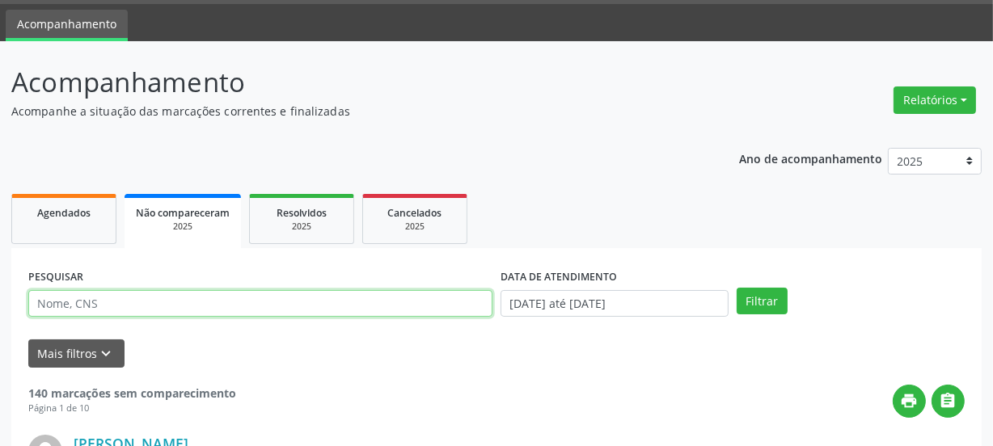
click at [113, 305] on input "text" at bounding box center [260, 303] width 464 height 27
drag, startPoint x: 113, startPoint y: 305, endPoint x: 111, endPoint y: 319, distance: 14.8
drag, startPoint x: 111, startPoint y: 319, endPoint x: 42, endPoint y: 294, distance: 73.2
click at [42, 294] on input "text" at bounding box center [260, 303] width 464 height 27
click at [45, 310] on input "text" at bounding box center [260, 303] width 464 height 27
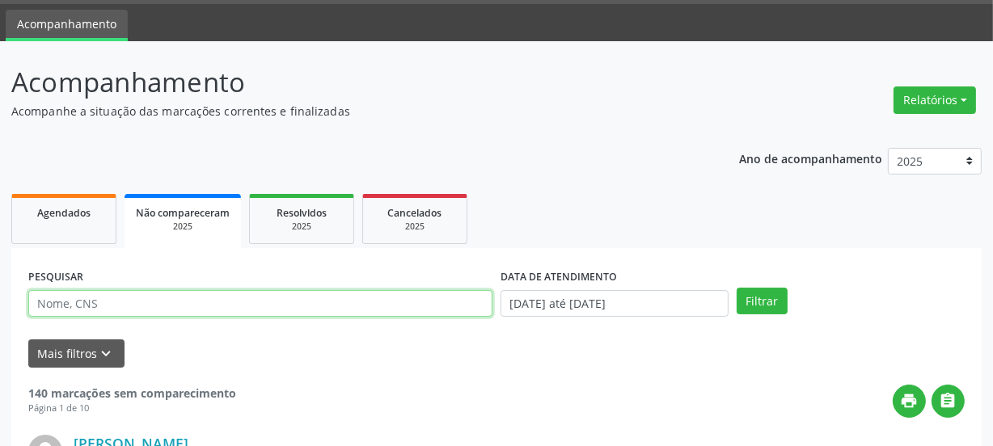
paste input "rosemery"
type input "rosemery"
click at [737, 288] on button "Filtrar" at bounding box center [762, 301] width 51 height 27
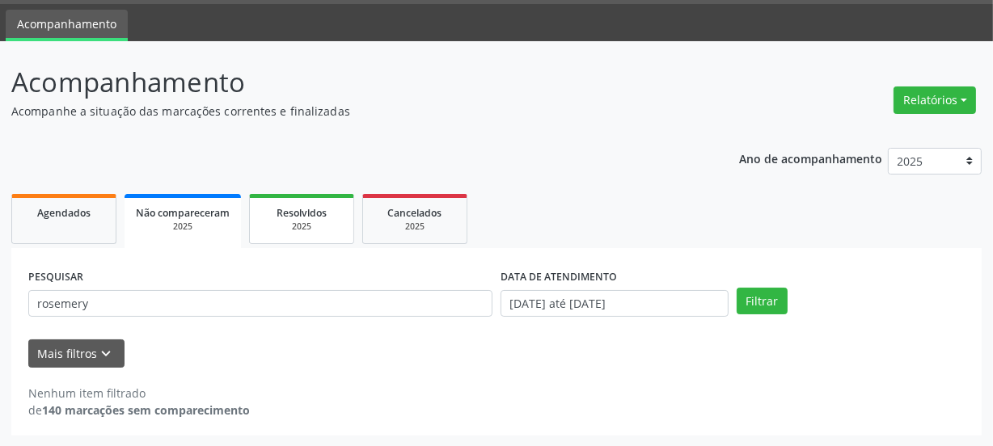
click at [282, 228] on div "2025" at bounding box center [301, 227] width 81 height 12
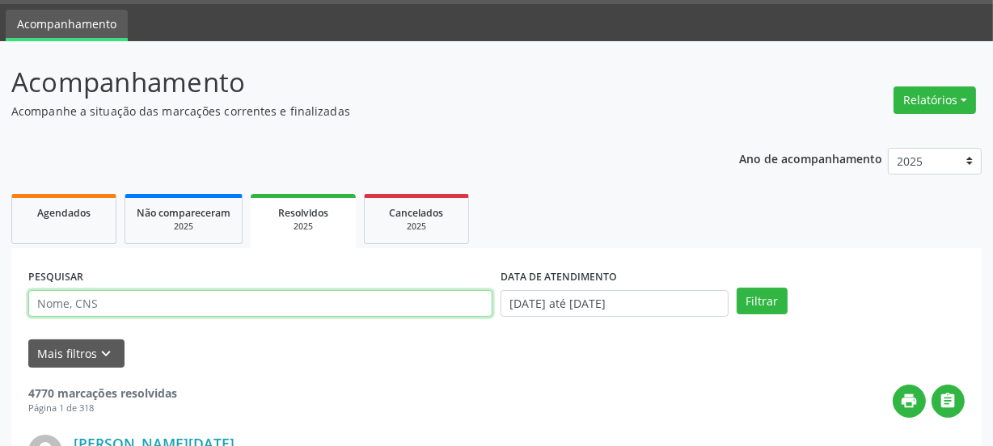
click at [100, 308] on input "text" at bounding box center [260, 303] width 464 height 27
drag, startPoint x: 94, startPoint y: 308, endPoint x: 65, endPoint y: 305, distance: 29.3
click at [65, 305] on input "text" at bounding box center [260, 303] width 464 height 27
paste input "rosemery"
type input "rosemery"
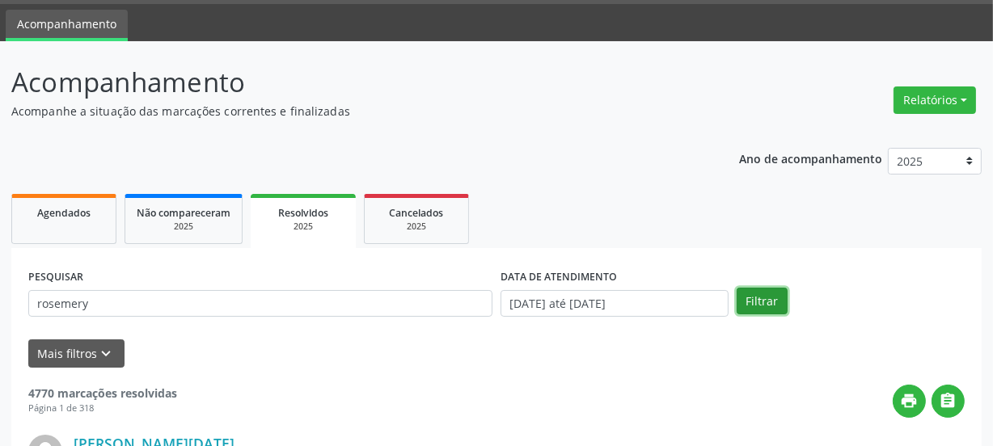
click at [752, 302] on button "Filtrar" at bounding box center [762, 301] width 51 height 27
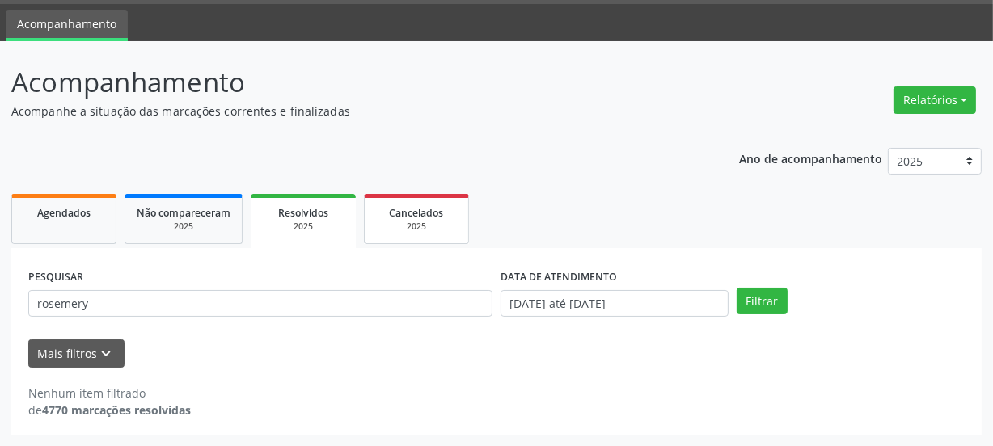
click at [404, 218] on span "Cancelados" at bounding box center [417, 213] width 54 height 14
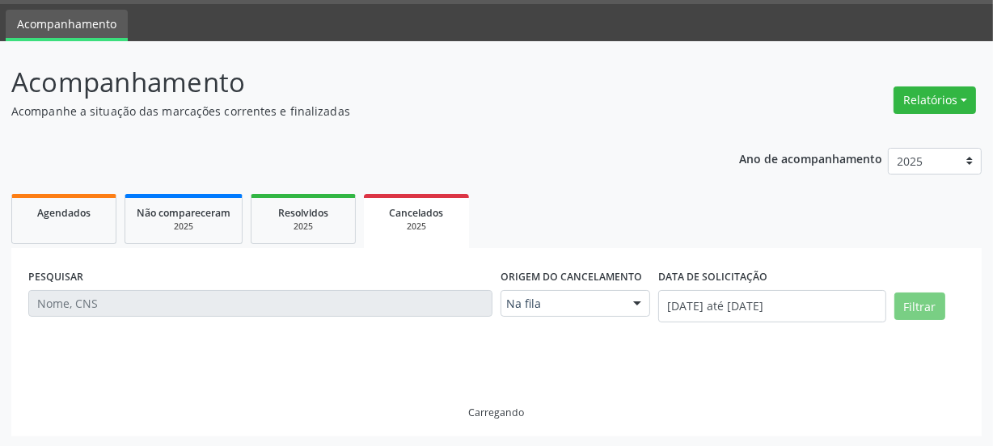
scroll to position [14, 0]
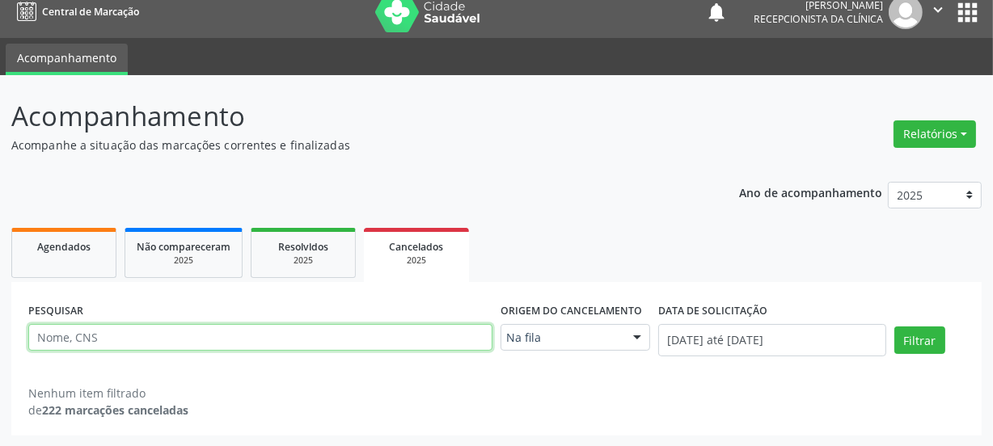
click at [122, 345] on input "text" at bounding box center [260, 337] width 464 height 27
paste input "rosemery"
type input "rosemery"
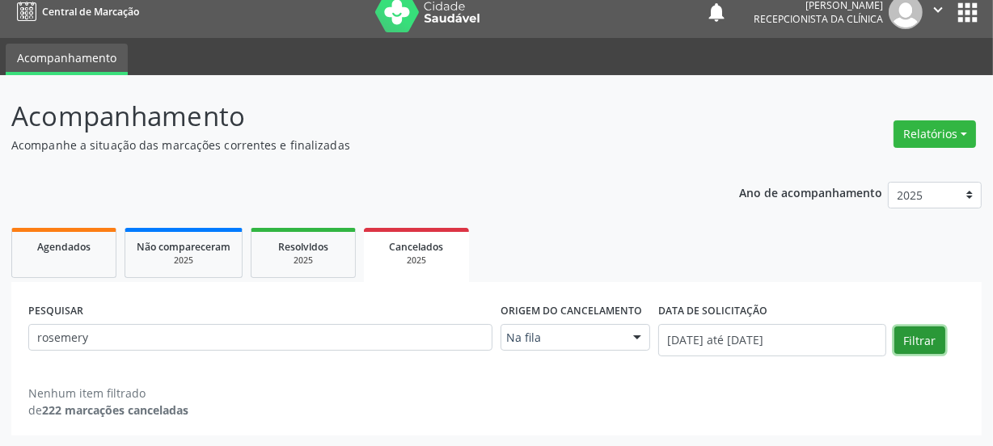
click at [910, 343] on button "Filtrar" at bounding box center [919, 340] width 51 height 27
click at [82, 275] on link "Agendados" at bounding box center [63, 253] width 105 height 50
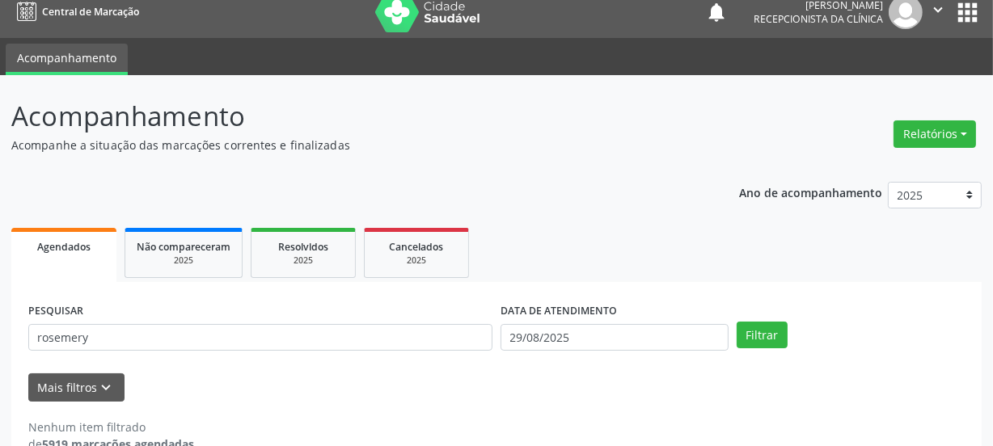
click at [552, 350] on div "DATA DE ATENDIMENTO [DATE]" at bounding box center [615, 330] width 236 height 63
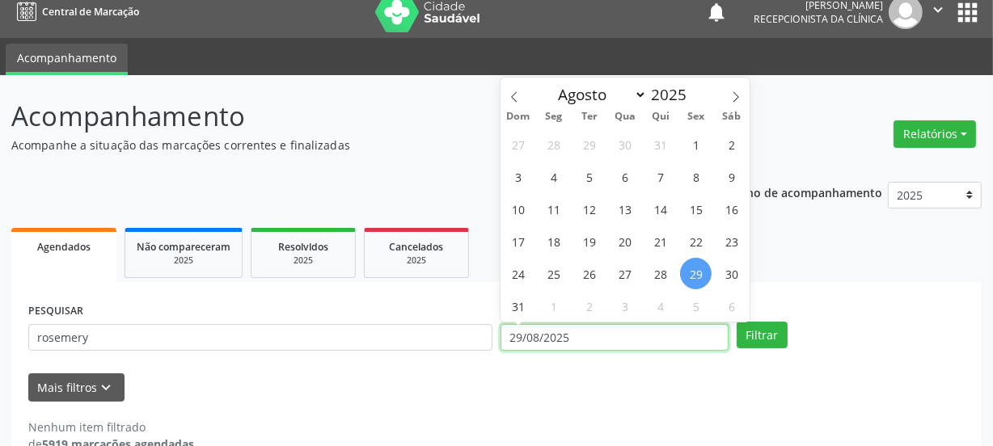
click at [552, 345] on input "29/08/2025" at bounding box center [615, 337] width 228 height 27
click at [659, 173] on span "7" at bounding box center [661, 177] width 32 height 32
type input "[DATE]"
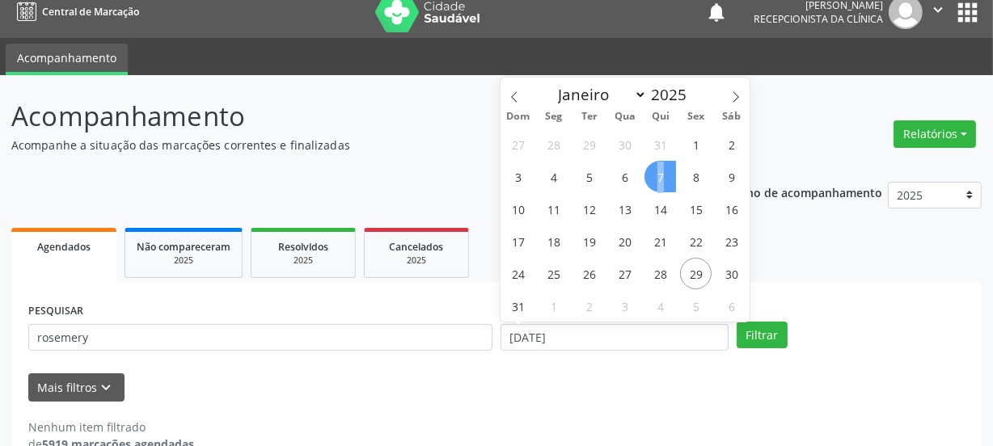
click at [659, 173] on span "7" at bounding box center [661, 177] width 32 height 32
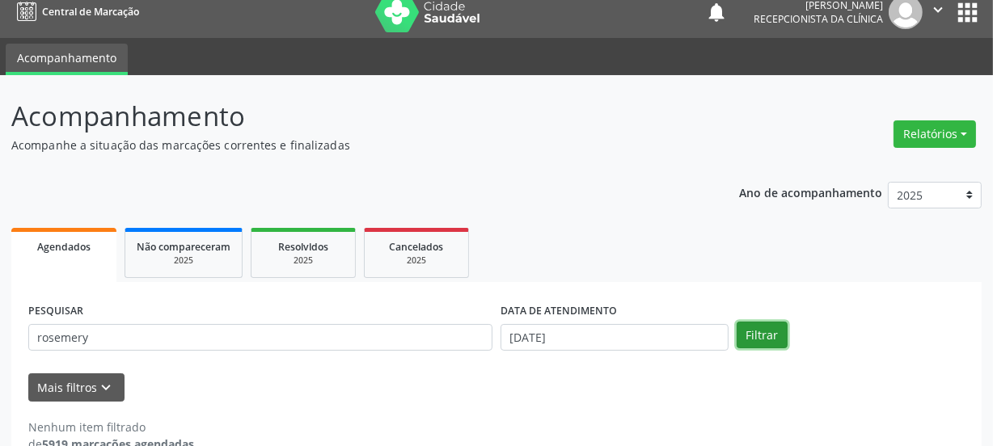
click at [751, 347] on button "Filtrar" at bounding box center [762, 335] width 51 height 27
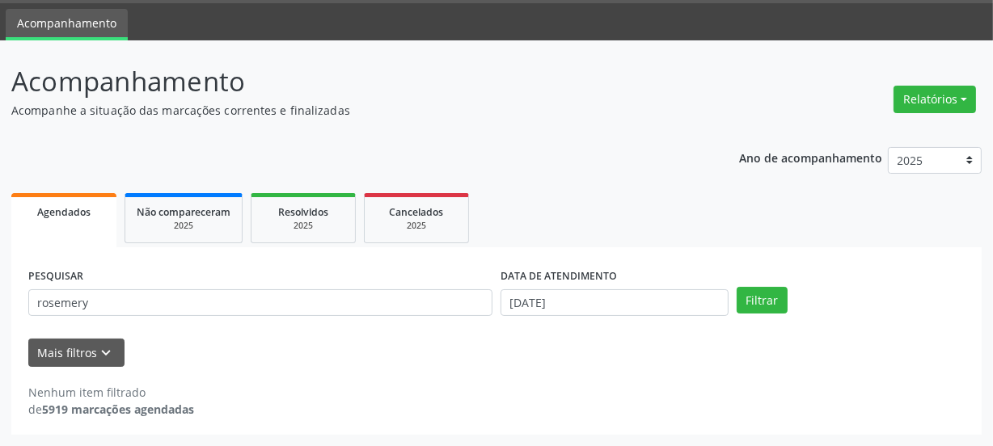
scroll to position [48, 0]
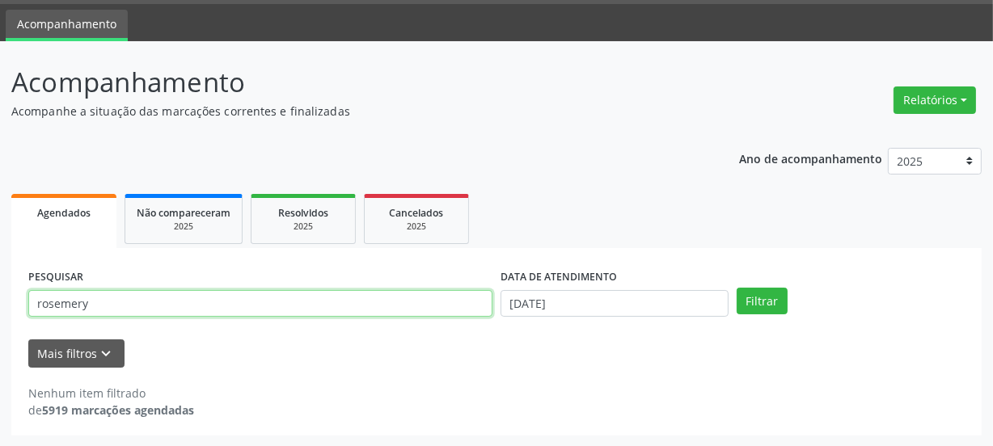
drag, startPoint x: 61, startPoint y: 292, endPoint x: 0, endPoint y: 307, distance: 62.6
click at [0, 307] on div "Acompanhamento Acompanhe a situação das marcações correntes e finalizadas Relat…" at bounding box center [496, 244] width 993 height 406
click at [737, 288] on button "Filtrar" at bounding box center [762, 301] width 51 height 27
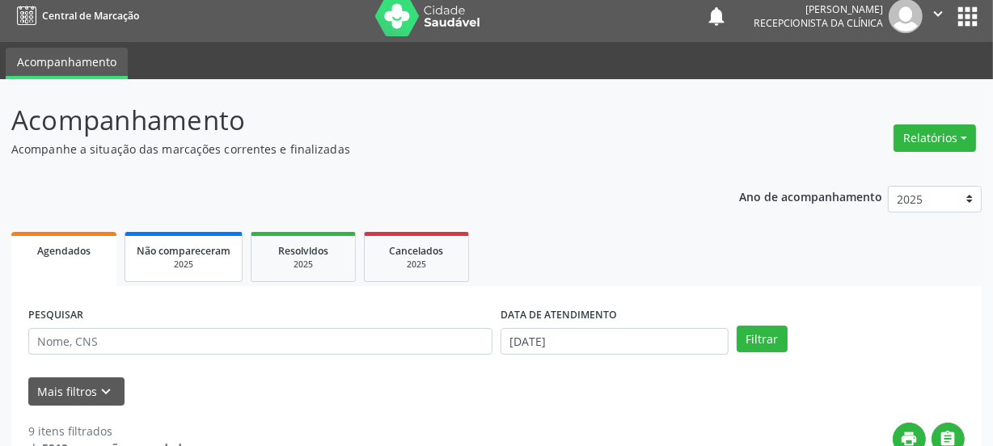
scroll to position [0, 0]
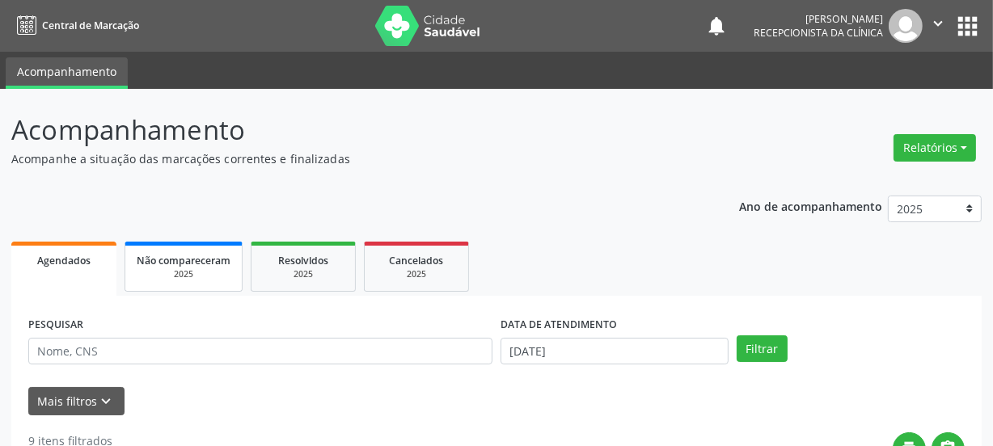
click at [192, 285] on link "Não compareceram 2025" at bounding box center [184, 267] width 118 height 50
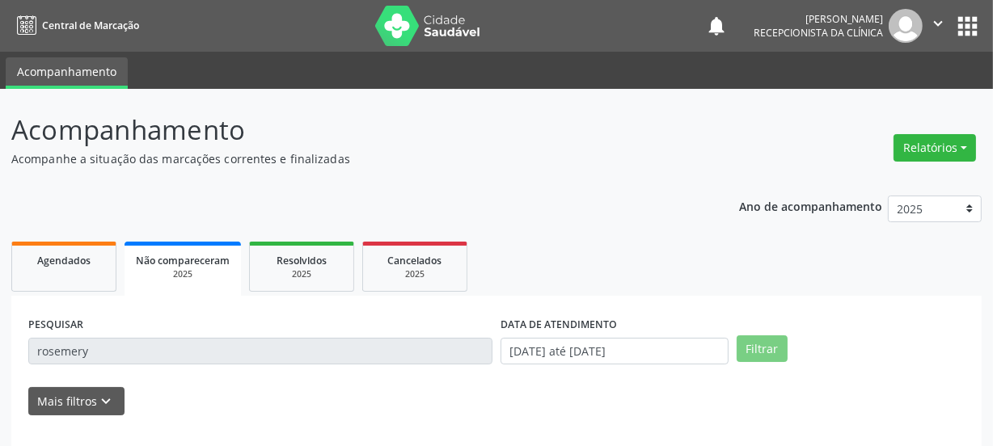
scroll to position [48, 0]
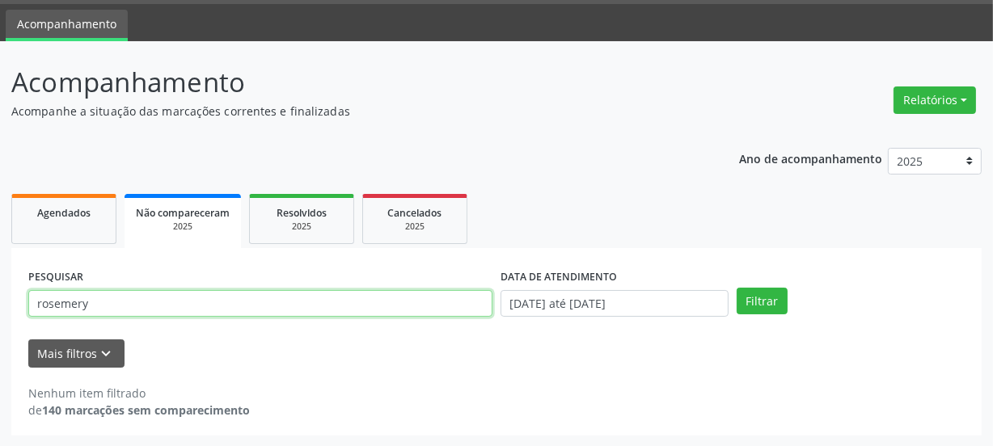
drag, startPoint x: 199, startPoint y: 294, endPoint x: 36, endPoint y: 294, distance: 162.6
click at [36, 294] on input "rosemery" at bounding box center [260, 303] width 464 height 27
click at [737, 288] on button "Filtrar" at bounding box center [762, 301] width 51 height 27
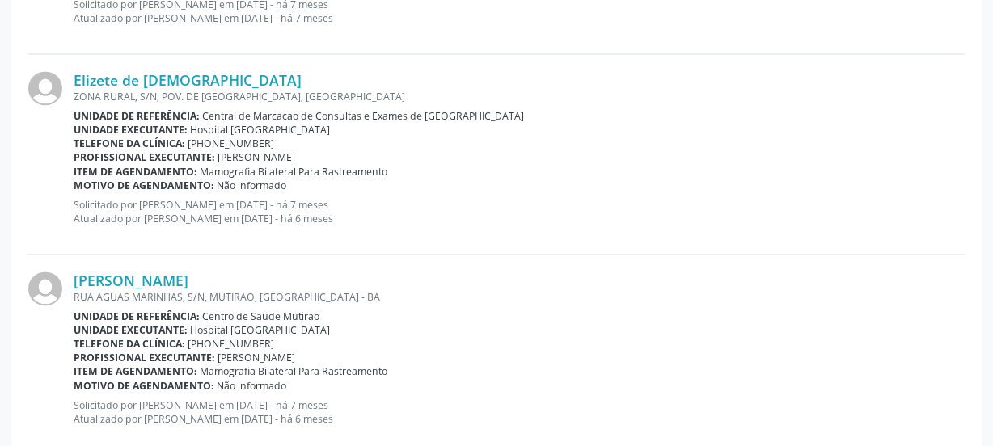
scroll to position [3096, 0]
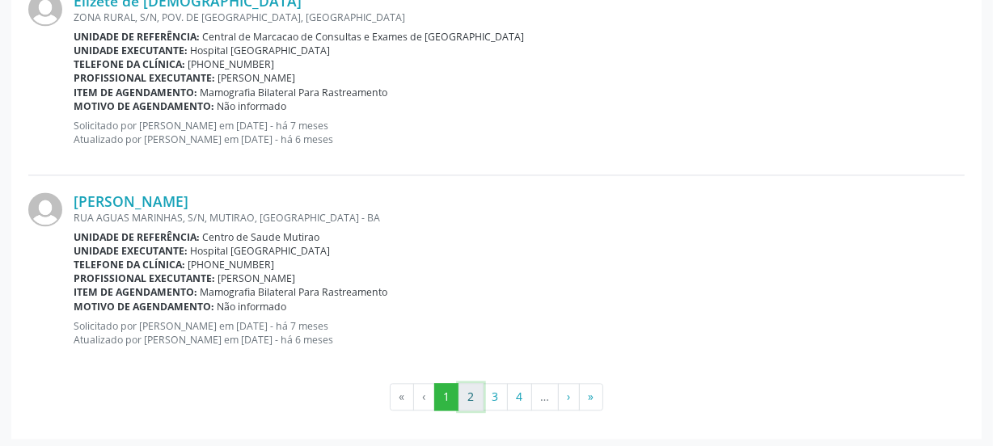
click at [476, 394] on button "2" at bounding box center [471, 396] width 25 height 27
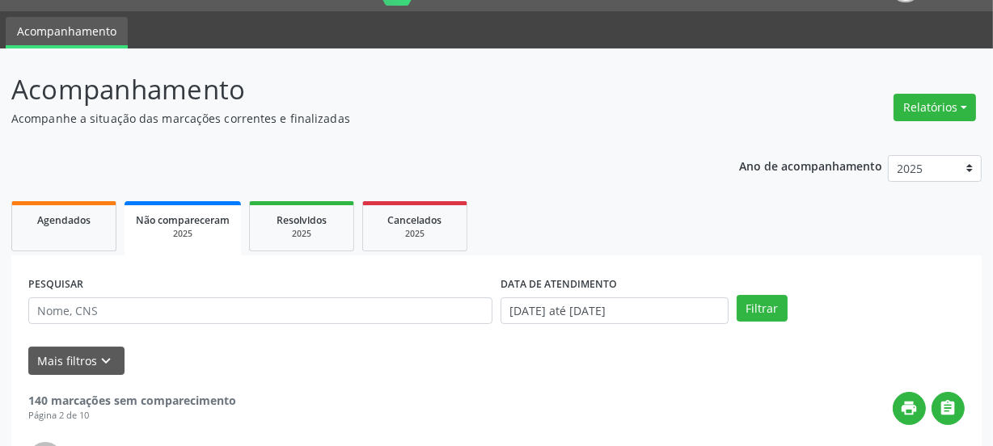
scroll to position [8, 0]
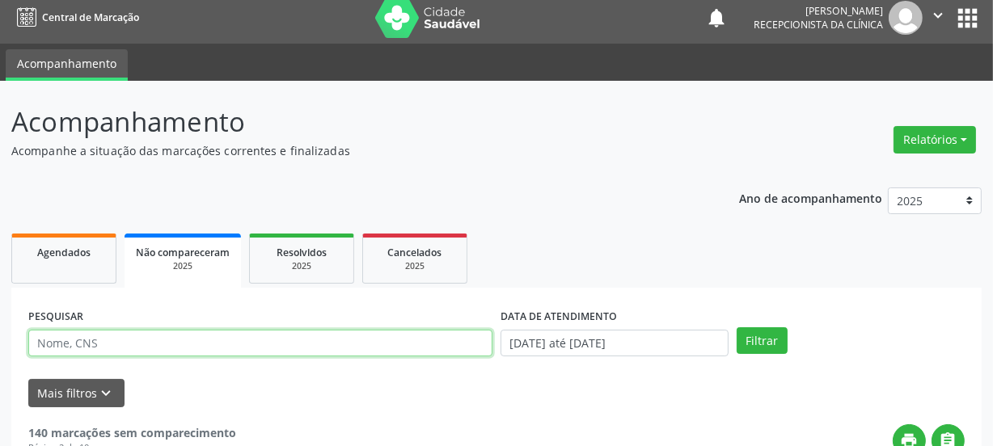
click at [203, 332] on input "text" at bounding box center [260, 343] width 464 height 27
type input "700000694085302"
click at [737, 328] on button "Filtrar" at bounding box center [762, 341] width 51 height 27
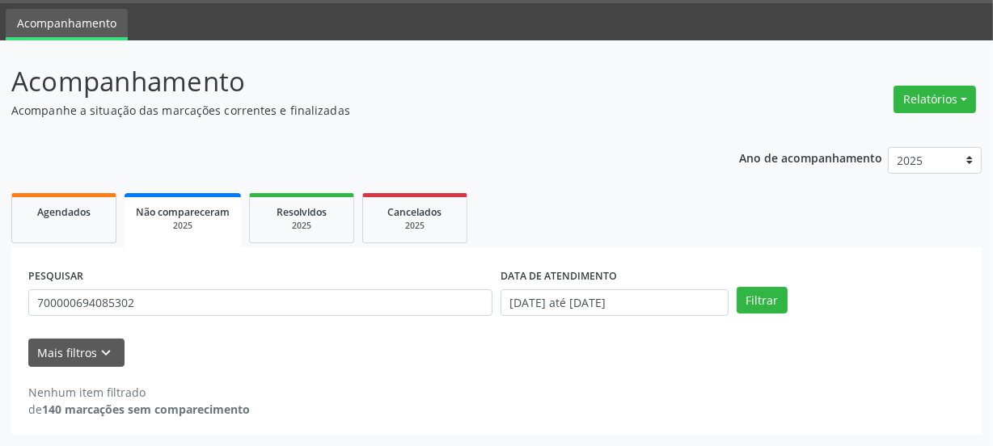
scroll to position [48, 0]
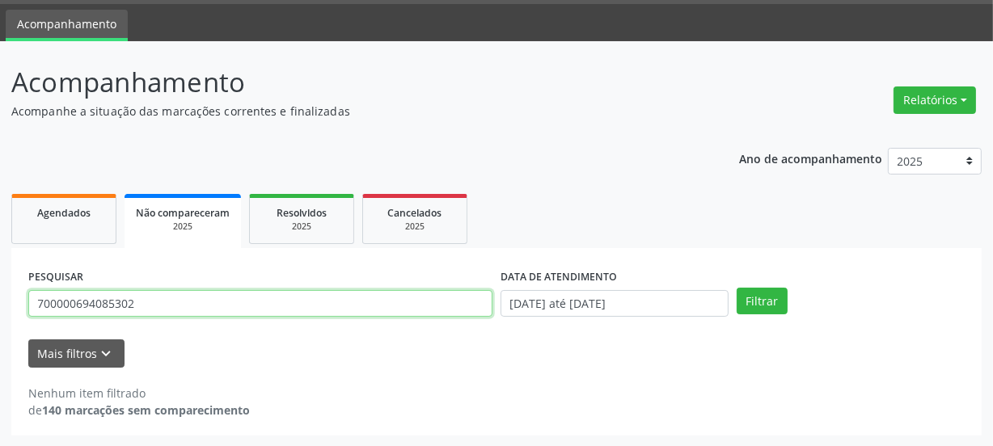
drag, startPoint x: 167, startPoint y: 314, endPoint x: 21, endPoint y: 311, distance: 145.6
click at [21, 311] on div "PESQUISAR 700000694085302 DATA DE ATENDIMENTO [DATE] até [DATE] Filtrar UNIDADE…" at bounding box center [496, 342] width 970 height 188
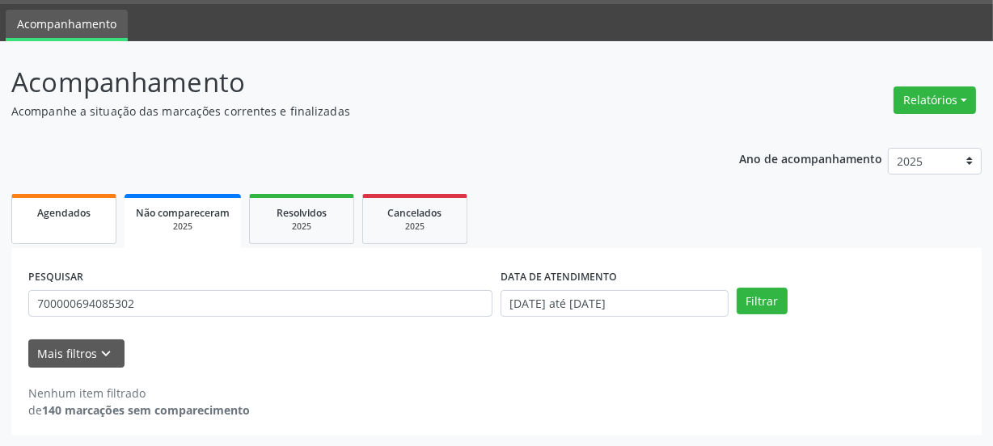
click at [60, 226] on link "Agendados" at bounding box center [63, 219] width 105 height 50
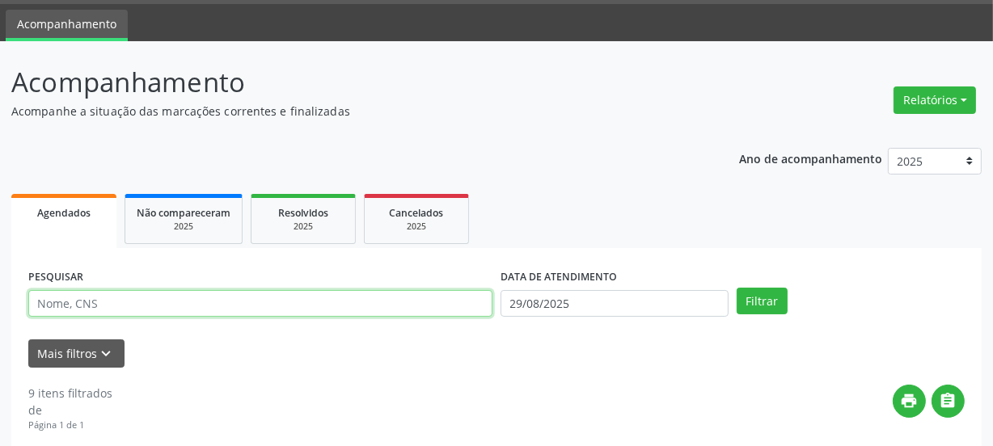
click at [88, 302] on input "text" at bounding box center [260, 303] width 464 height 27
paste input "700000694085302"
type input "700000694085302"
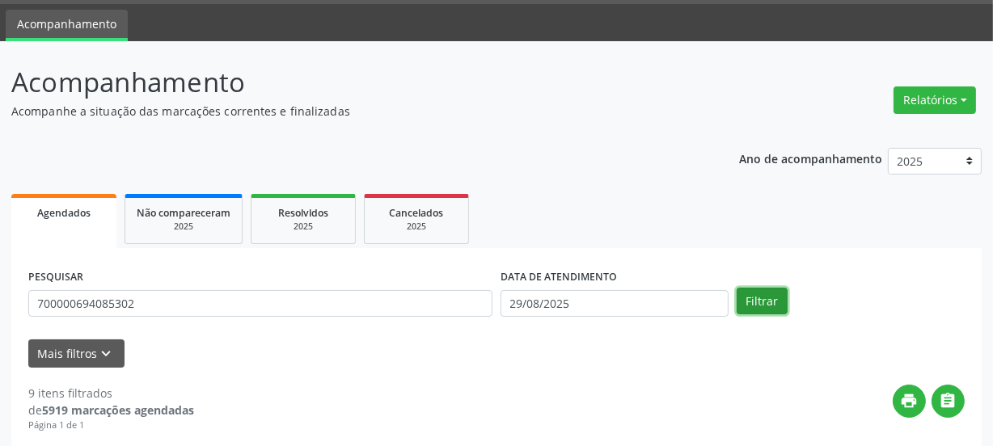
drag, startPoint x: 780, startPoint y: 296, endPoint x: 780, endPoint y: 315, distance: 19.4
click at [781, 297] on button "Filtrar" at bounding box center [762, 301] width 51 height 27
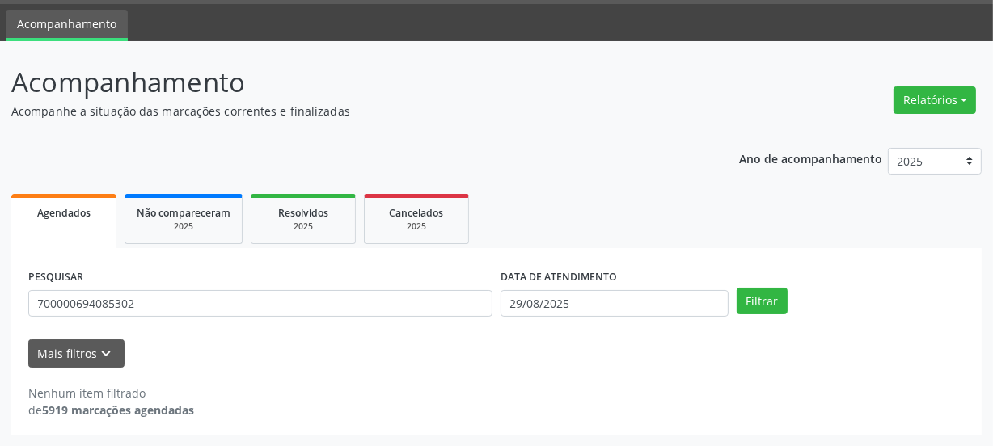
drag, startPoint x: 137, startPoint y: 298, endPoint x: 0, endPoint y: 290, distance: 137.7
click at [0, 290] on div "Acompanhamento Acompanhe a situação das marcações correntes e finalizadas Relat…" at bounding box center [496, 244] width 993 height 406
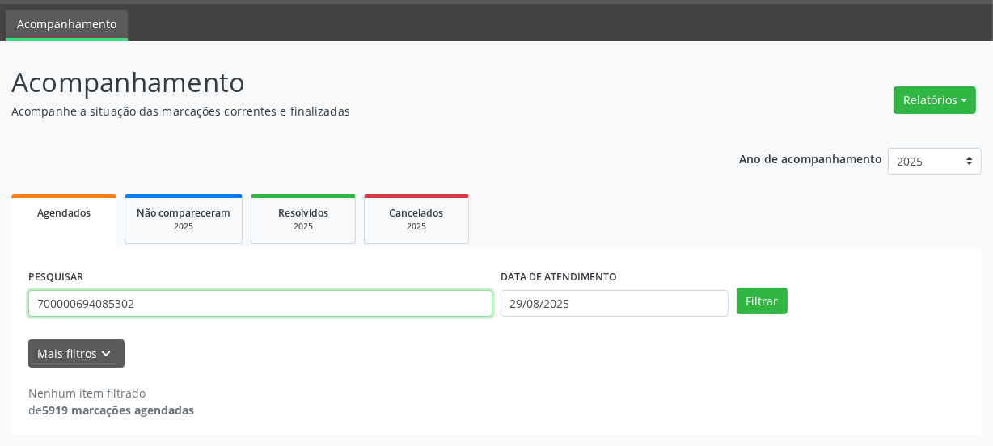
drag, startPoint x: 34, startPoint y: 302, endPoint x: 0, endPoint y: 306, distance: 34.2
click at [0, 306] on div "Acompanhamento Acompanhe a situação das marcações correntes e finalizadas Relat…" at bounding box center [496, 244] width 993 height 406
paste input "[PERSON_NAME]"
type input "[PERSON_NAME]"
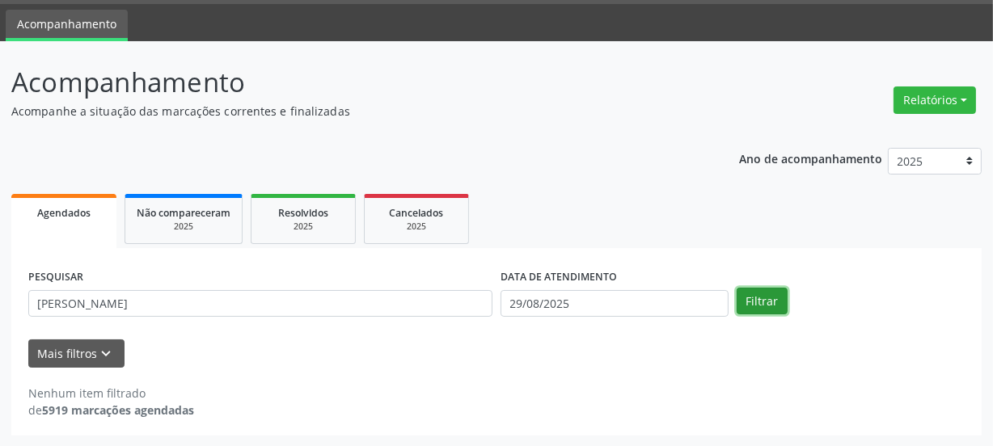
click at [759, 302] on button "Filtrar" at bounding box center [762, 301] width 51 height 27
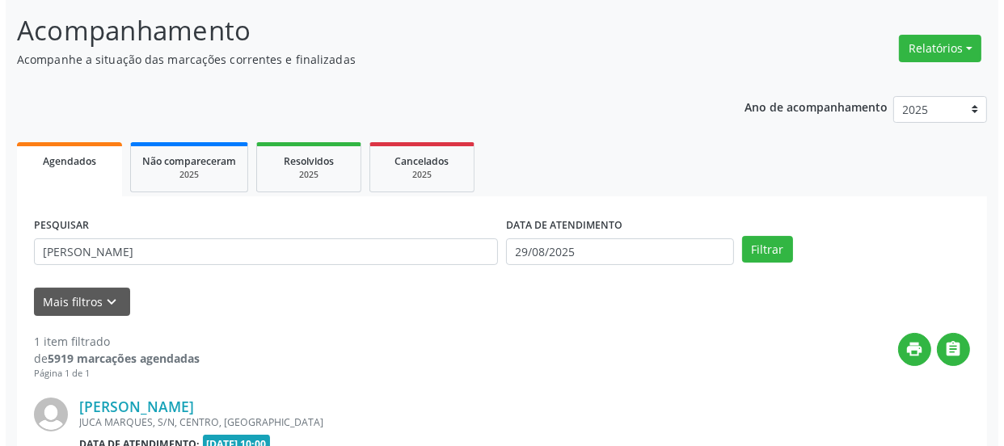
scroll to position [280, 0]
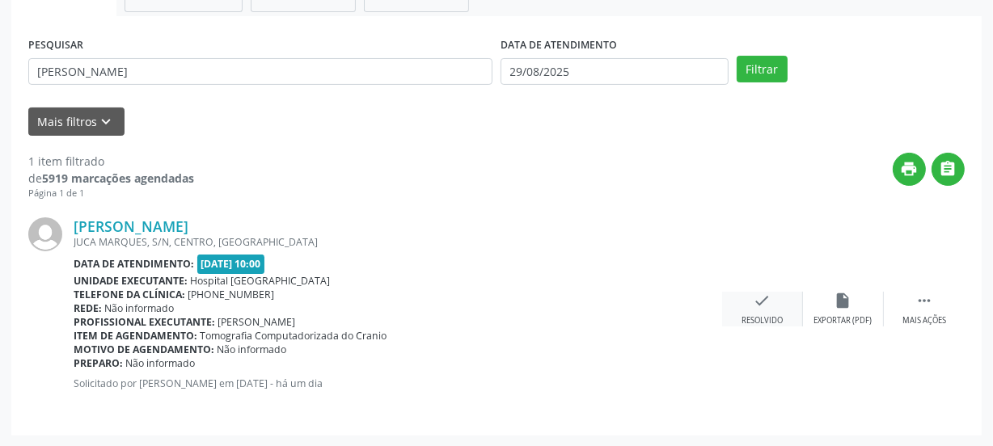
click at [775, 309] on div "check Resolvido" at bounding box center [762, 309] width 81 height 35
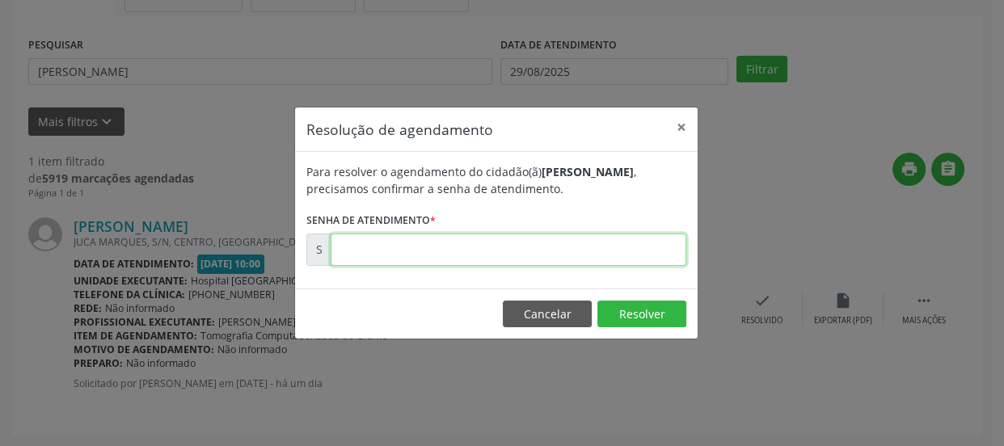
click at [640, 243] on input "text" at bounding box center [509, 250] width 356 height 32
type input "00174227"
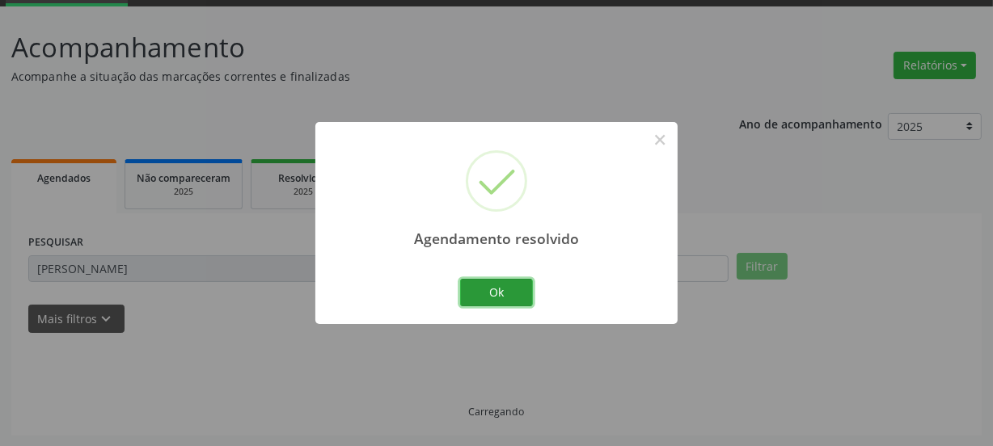
drag, startPoint x: 517, startPoint y: 292, endPoint x: 497, endPoint y: 337, distance: 49.6
click at [518, 292] on button "Ok" at bounding box center [496, 292] width 73 height 27
